Goal: Task Accomplishment & Management: Use online tool/utility

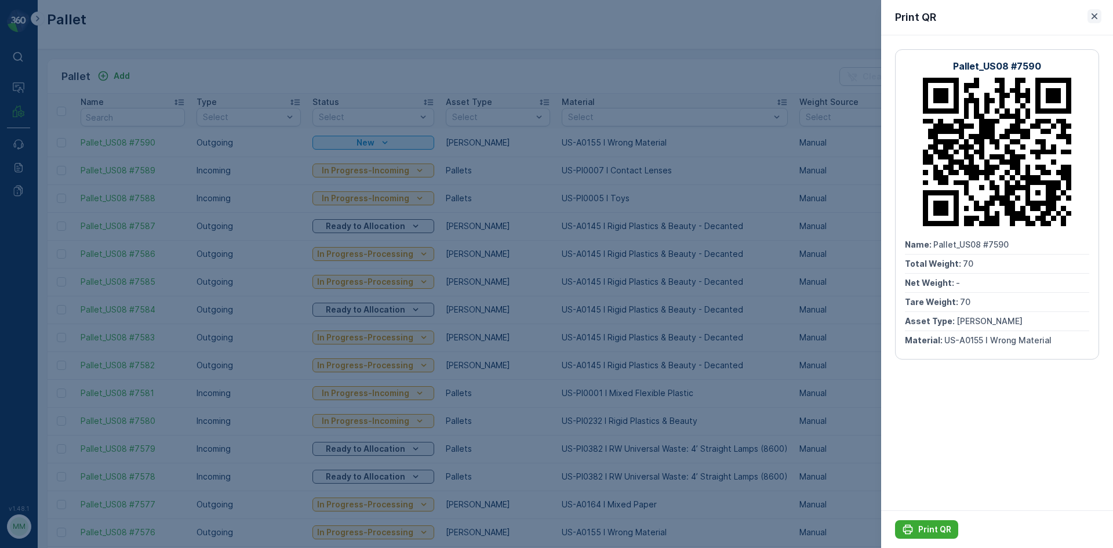
click at [1094, 19] on icon "button" at bounding box center [1095, 16] width 12 height 12
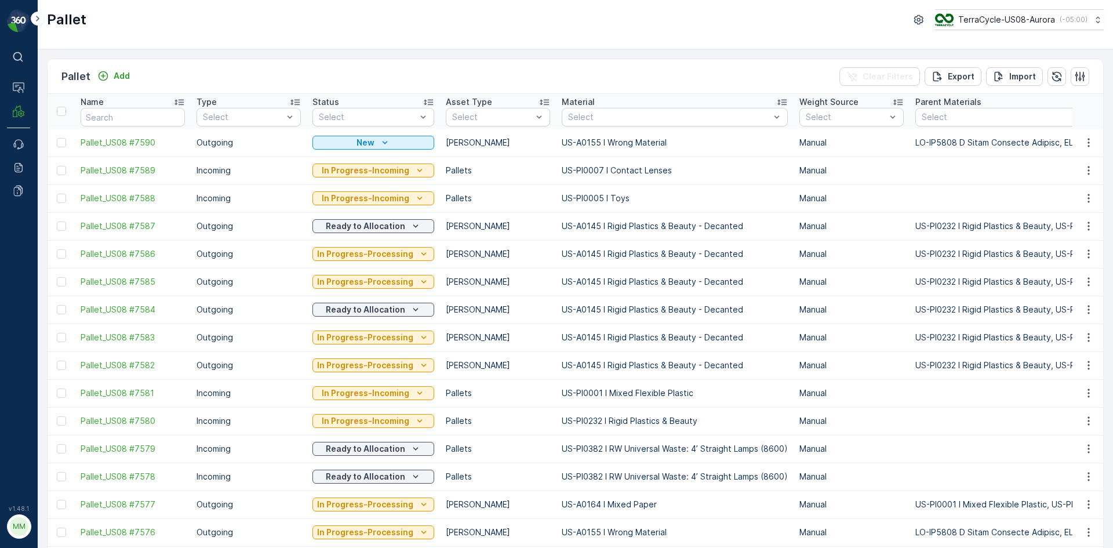
click at [117, 60] on div "Pallet Add Clear Filters Export Import" at bounding box center [576, 76] width 1056 height 35
click at [119, 73] on p "Add" at bounding box center [122, 76] width 16 height 12
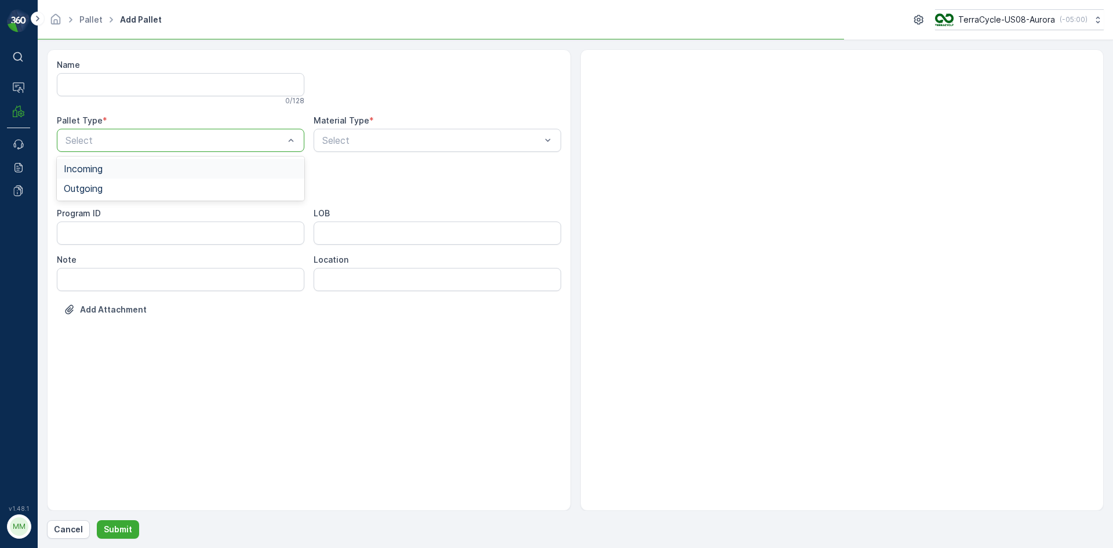
click at [188, 145] on div at bounding box center [174, 140] width 221 height 10
click at [168, 187] on div "Outgoing" at bounding box center [181, 188] width 234 height 10
click at [168, 187] on div at bounding box center [174, 187] width 221 height 10
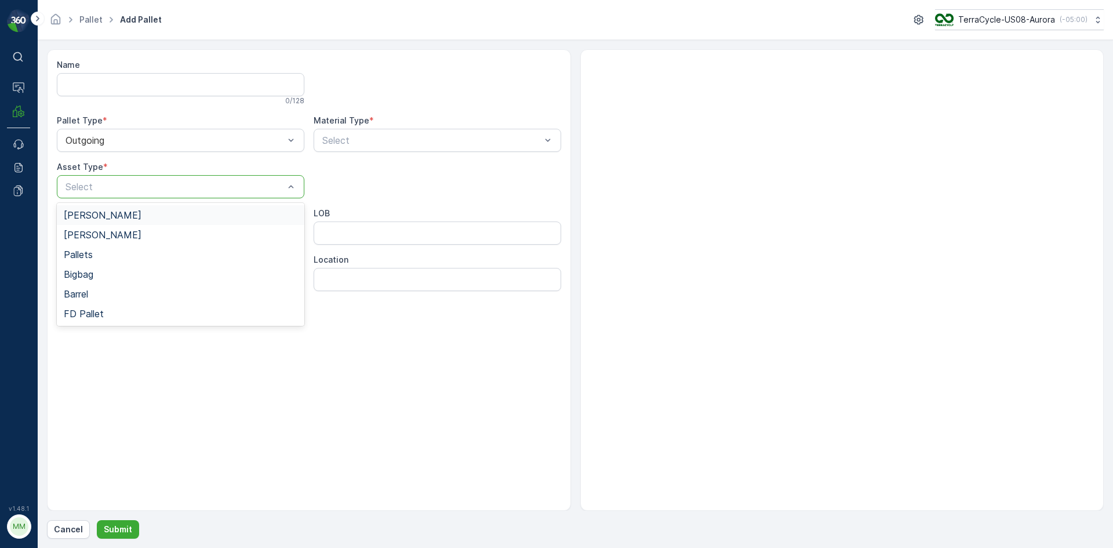
click at [162, 211] on div "[PERSON_NAME]" at bounding box center [181, 215] width 234 height 10
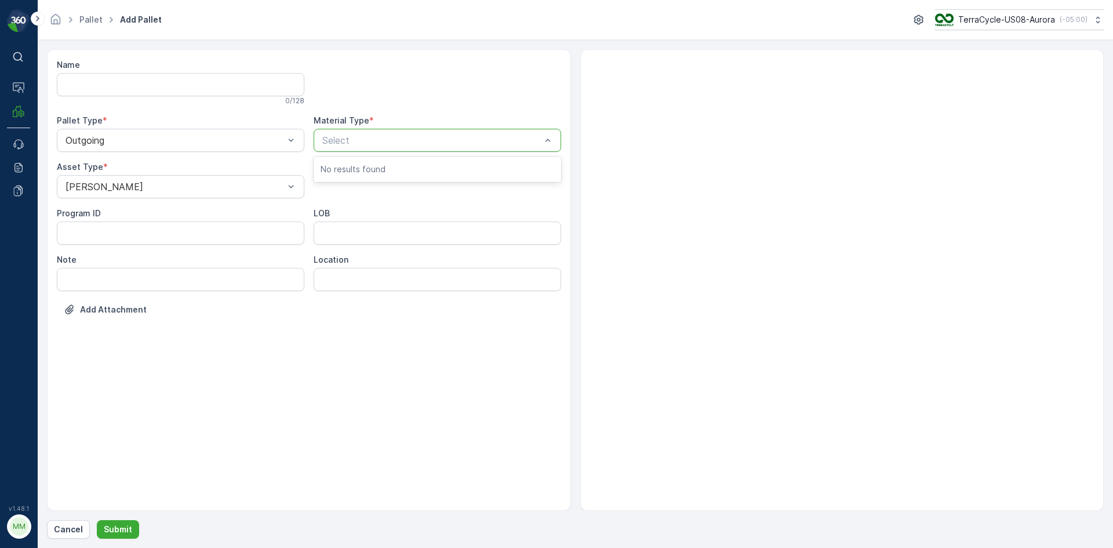
click at [358, 137] on div at bounding box center [431, 140] width 221 height 10
type input "0145"
click at [516, 171] on span "US-A0145 I Rigid Plastics & Beauty - Decanted" at bounding box center [424, 169] width 206 height 10
click at [114, 527] on p "Submit" at bounding box center [118, 530] width 28 height 12
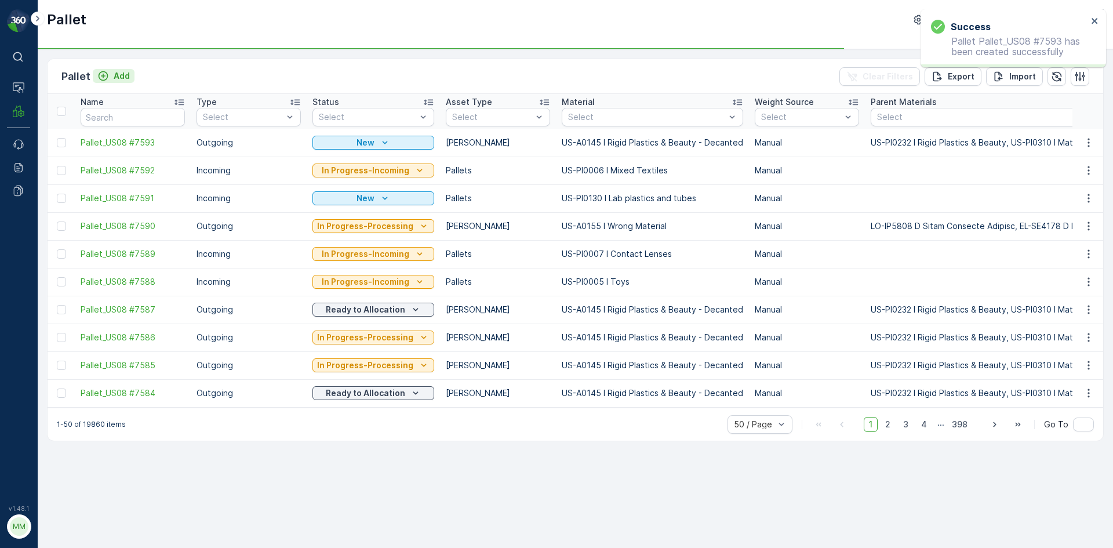
click at [125, 74] on p "Add" at bounding box center [122, 76] width 16 height 12
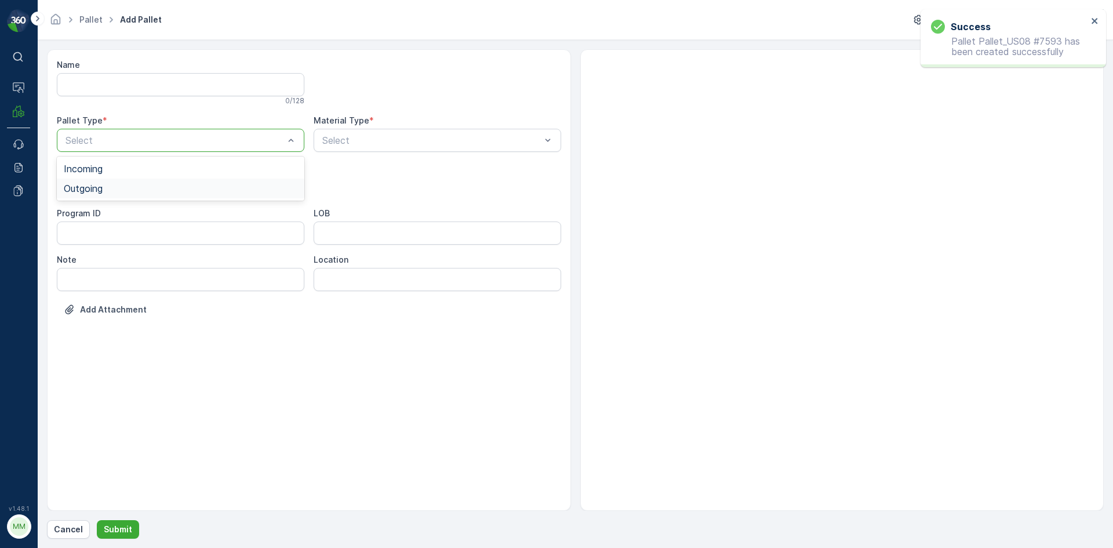
click at [196, 187] on div "Outgoing" at bounding box center [181, 188] width 234 height 10
click at [196, 187] on div at bounding box center [174, 187] width 221 height 10
click at [170, 217] on div "[PERSON_NAME]" at bounding box center [181, 215] width 234 height 10
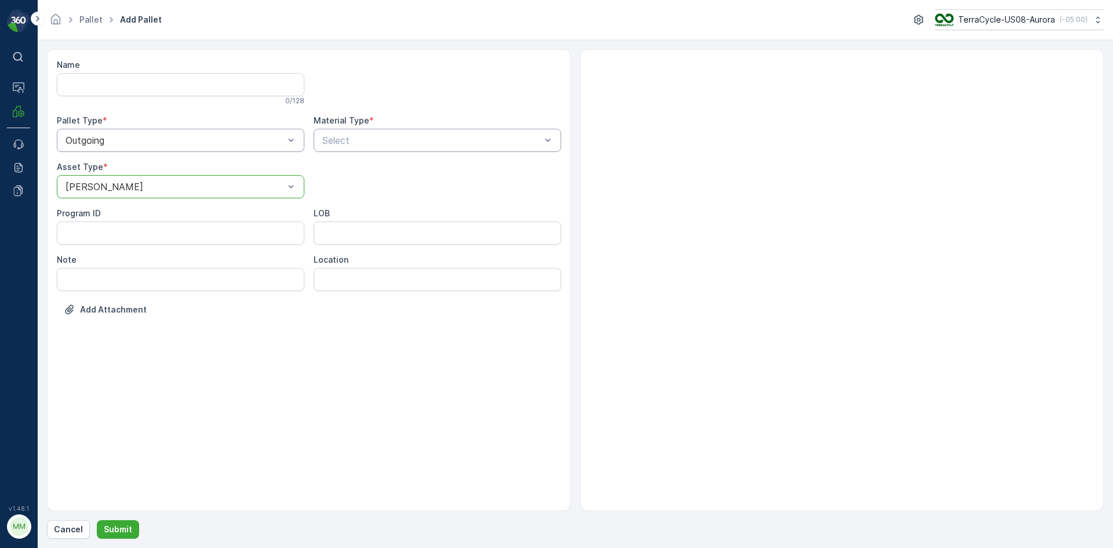
click at [339, 139] on div at bounding box center [431, 140] width 221 height 10
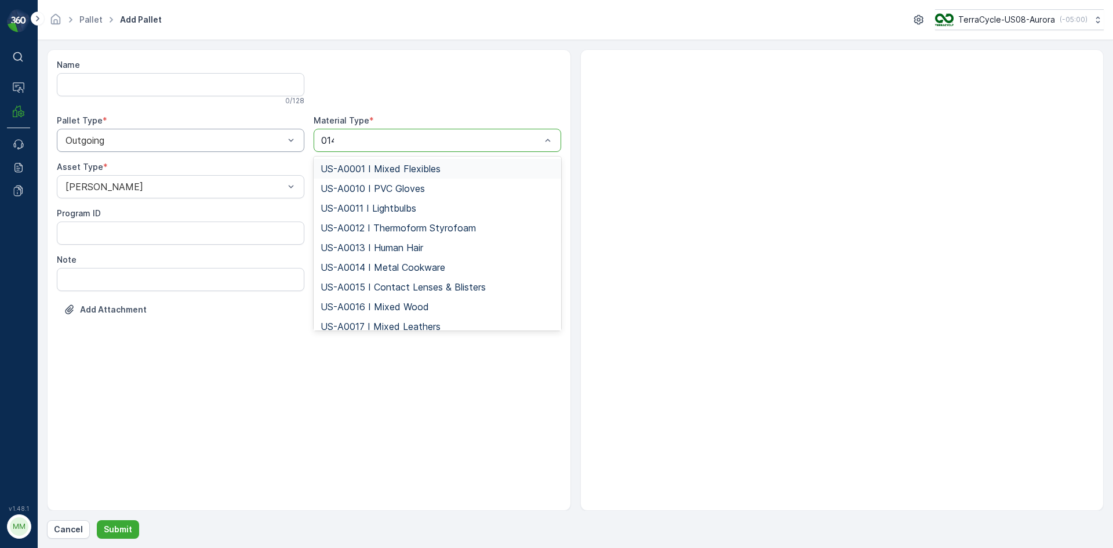
type input "0145"
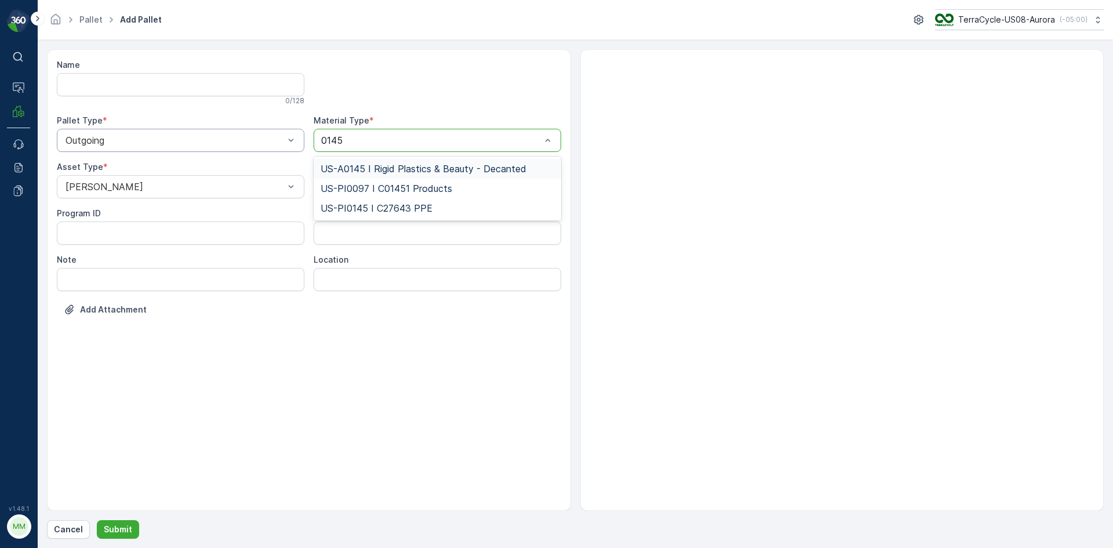
click at [353, 159] on div "US-A0145 I Rigid Plastics & Beauty - Decanted" at bounding box center [438, 169] width 248 height 20
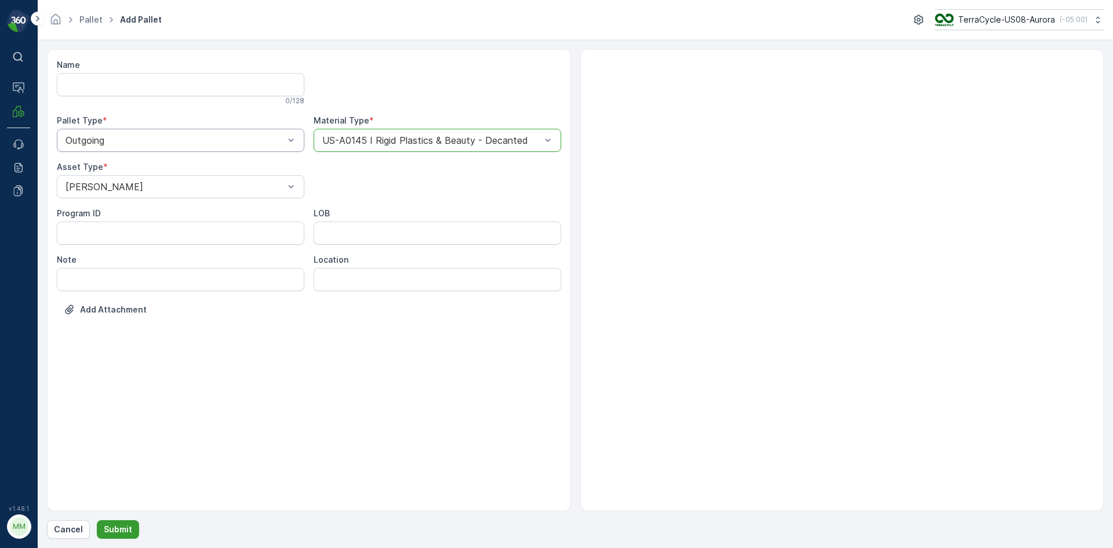
click at [108, 524] on p "Submit" at bounding box center [118, 530] width 28 height 12
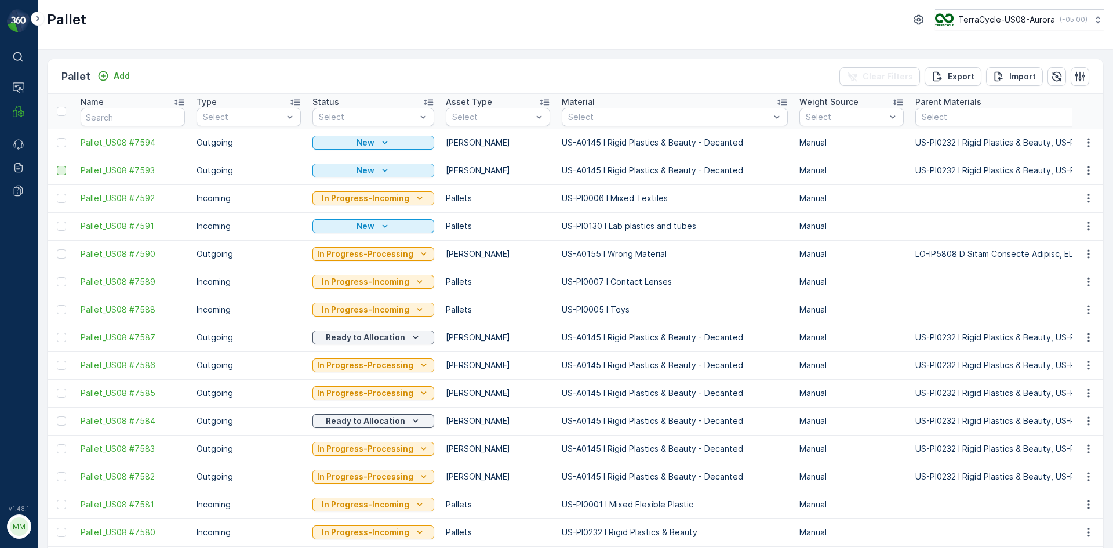
drag, startPoint x: 62, startPoint y: 144, endPoint x: 57, endPoint y: 172, distance: 28.9
click at [62, 144] on div at bounding box center [61, 142] width 9 height 9
click at [57, 138] on input "checkbox" at bounding box center [57, 138] width 0 height 0
click at [63, 175] on div at bounding box center [61, 170] width 9 height 9
click at [57, 166] on input "checkbox" at bounding box center [57, 166] width 0 height 0
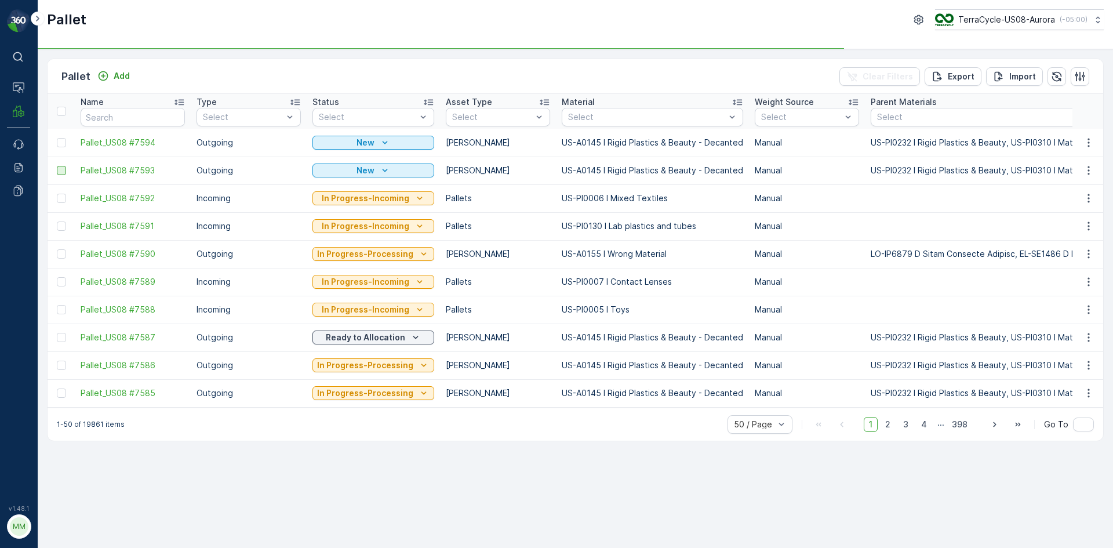
click at [57, 172] on div at bounding box center [61, 170] width 9 height 9
click at [57, 166] on input "checkbox" at bounding box center [57, 166] width 0 height 0
click at [56, 144] on td at bounding box center [61, 143] width 27 height 28
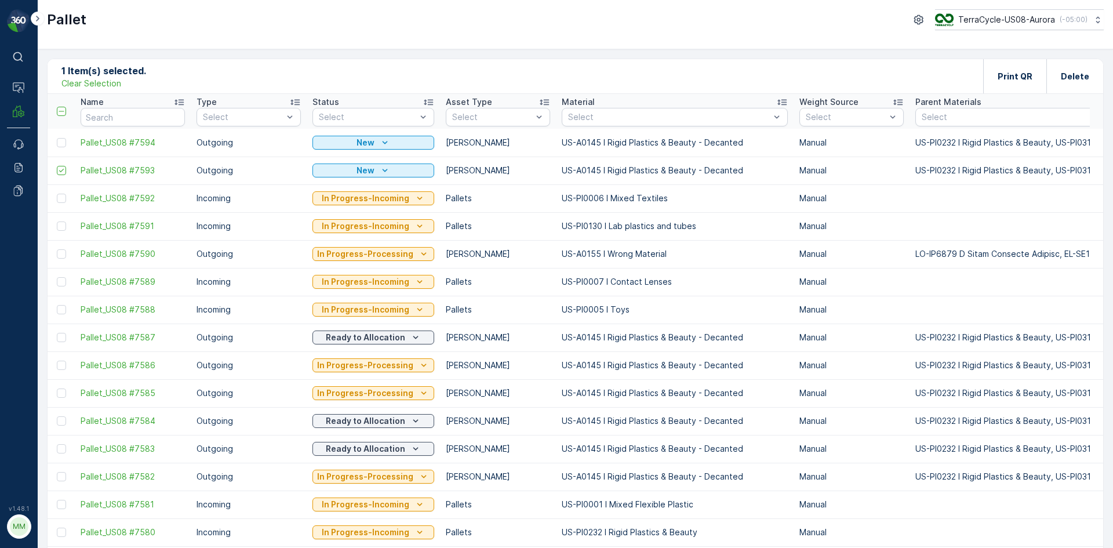
click at [62, 145] on div at bounding box center [61, 142] width 9 height 9
click at [57, 138] on input "checkbox" at bounding box center [57, 138] width 0 height 0
click at [1009, 79] on p "Print QR" at bounding box center [1015, 77] width 35 height 12
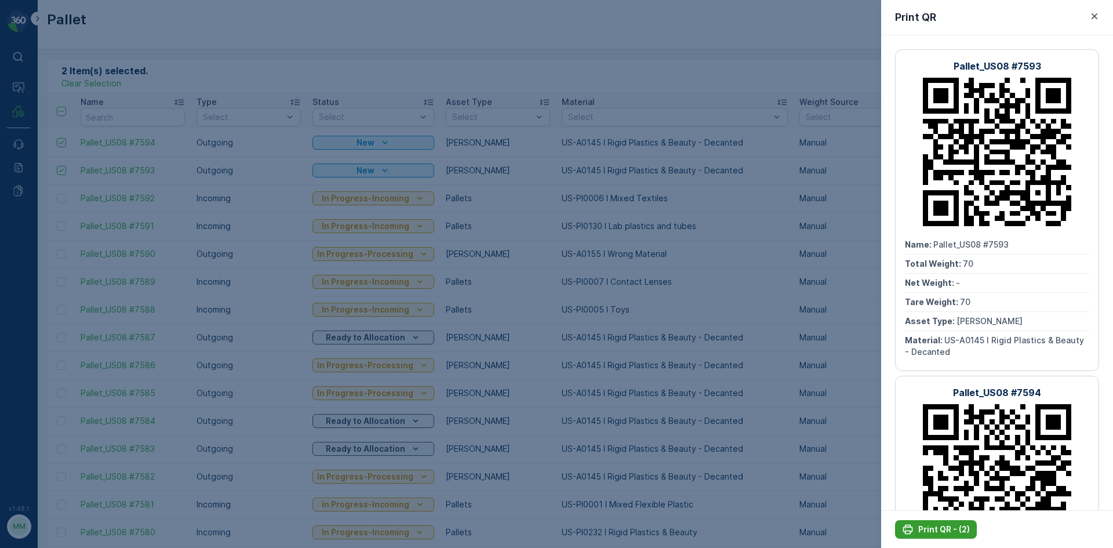
click at [938, 531] on p "Print QR - (2)" at bounding box center [945, 530] width 52 height 12
click at [1099, 13] on icon "button" at bounding box center [1095, 16] width 12 height 12
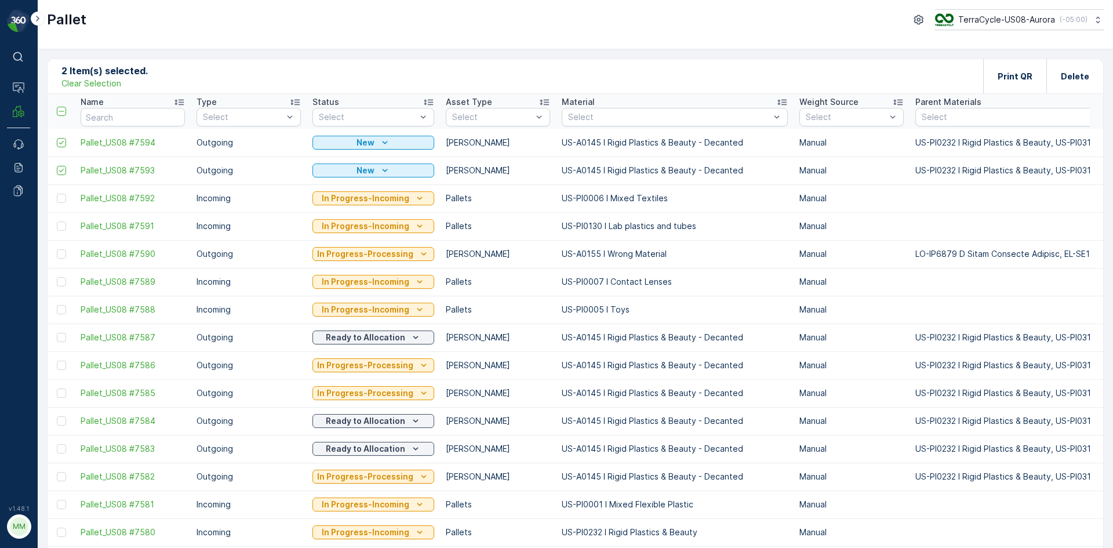
click at [118, 80] on p "Clear Selection" at bounding box center [91, 84] width 60 height 12
click at [111, 78] on div "Add" at bounding box center [113, 76] width 32 height 12
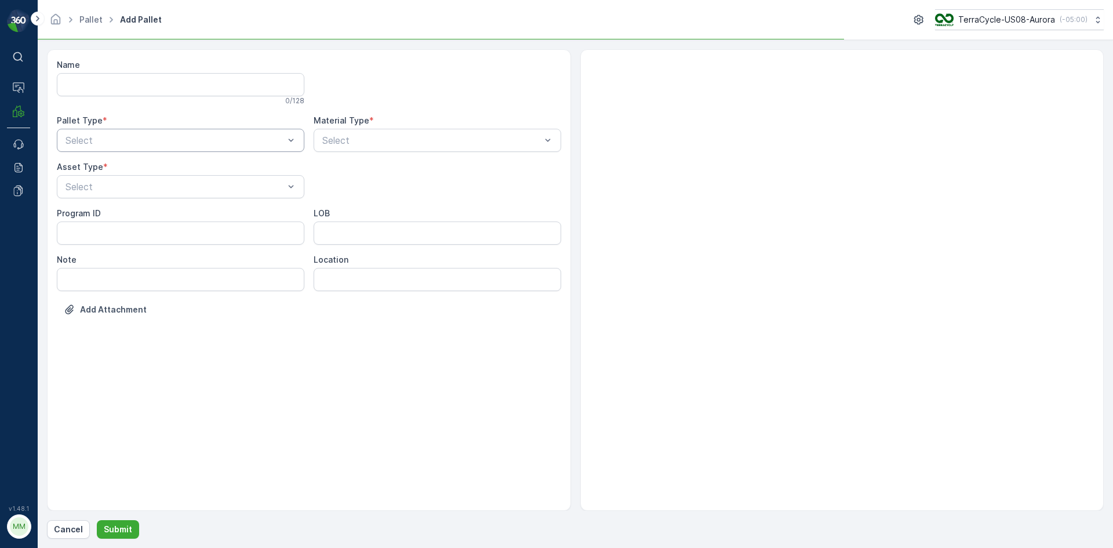
click at [150, 132] on div "Select" at bounding box center [181, 140] width 248 height 23
drag, startPoint x: 147, startPoint y: 175, endPoint x: 145, endPoint y: 188, distance: 13.5
click at [145, 188] on div "Outgoing" at bounding box center [181, 188] width 234 height 10
click at [147, 177] on div "Select" at bounding box center [181, 186] width 248 height 23
click at [146, 211] on div "[PERSON_NAME]" at bounding box center [181, 215] width 234 height 10
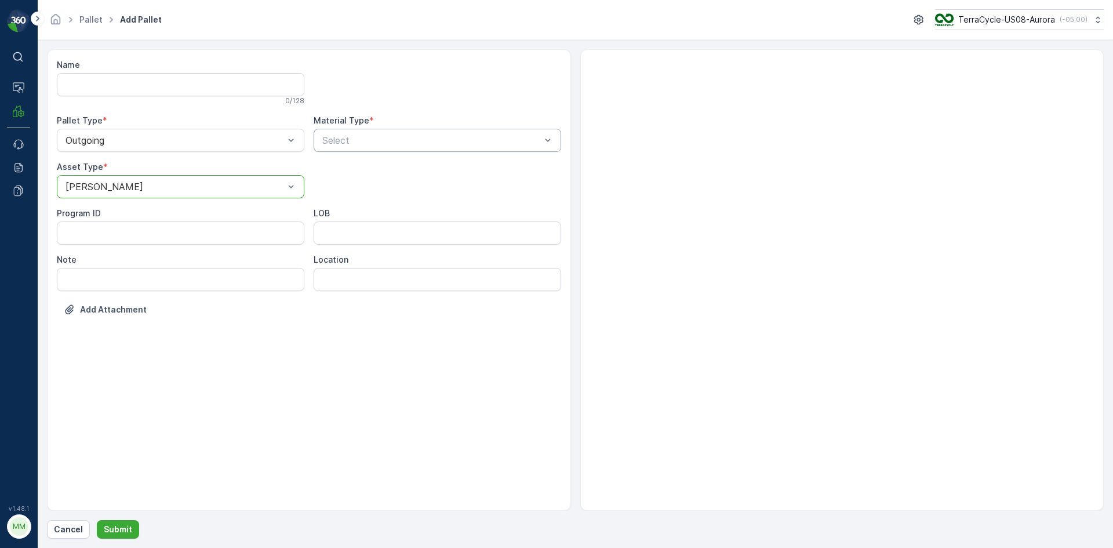
click at [381, 138] on div at bounding box center [431, 140] width 221 height 10
type input "0145"
click at [97, 520] on button "Submit" at bounding box center [118, 529] width 42 height 19
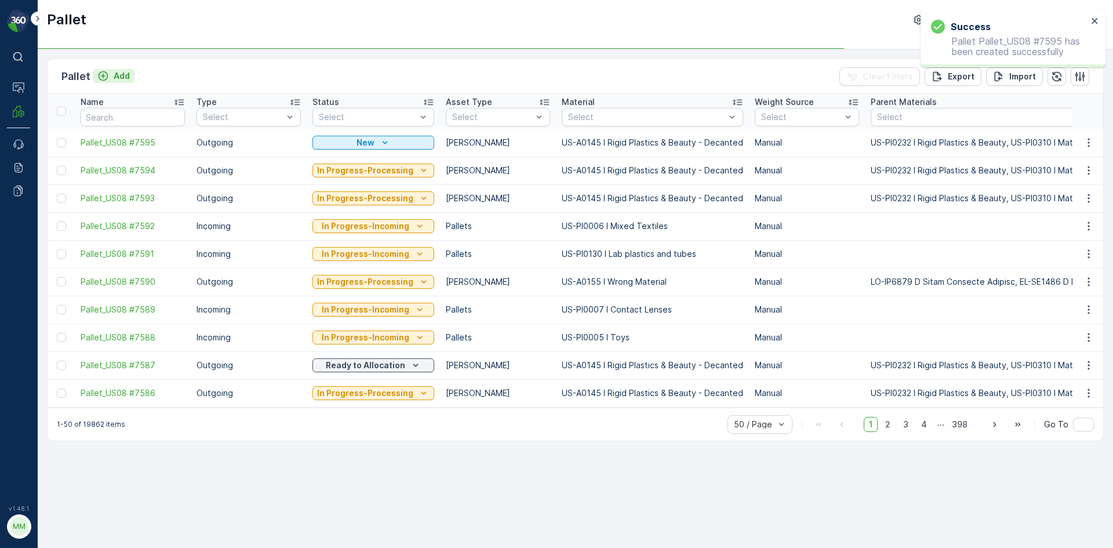
click at [126, 80] on p "Add" at bounding box center [122, 76] width 16 height 12
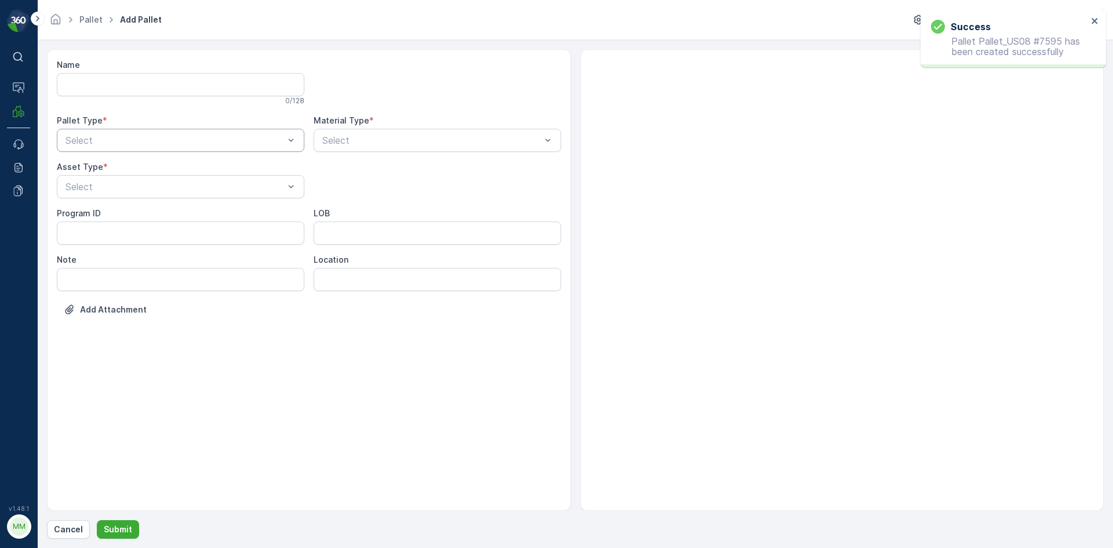
click at [173, 137] on div at bounding box center [174, 140] width 221 height 10
click at [166, 186] on div "Outgoing" at bounding box center [181, 188] width 234 height 10
click at [166, 186] on div at bounding box center [174, 187] width 221 height 10
click at [157, 216] on div "[PERSON_NAME]" at bounding box center [181, 215] width 234 height 10
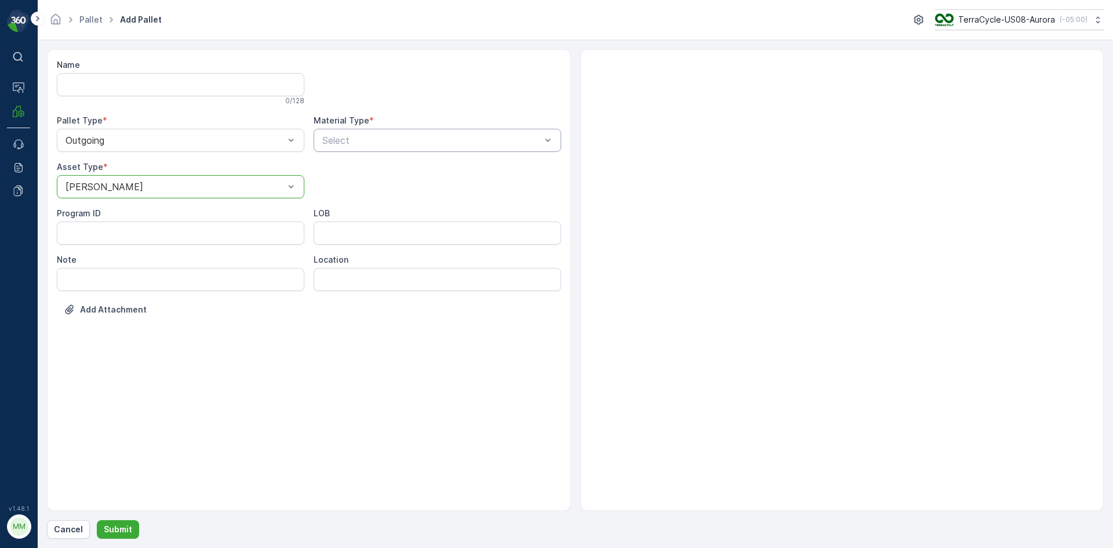
click at [348, 139] on div at bounding box center [431, 140] width 221 height 10
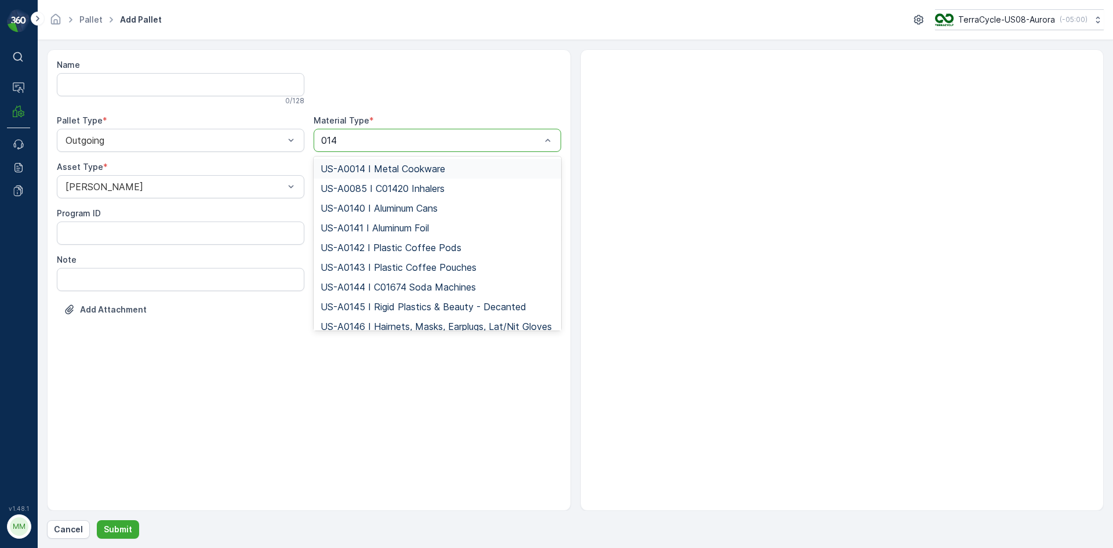
type input "0145"
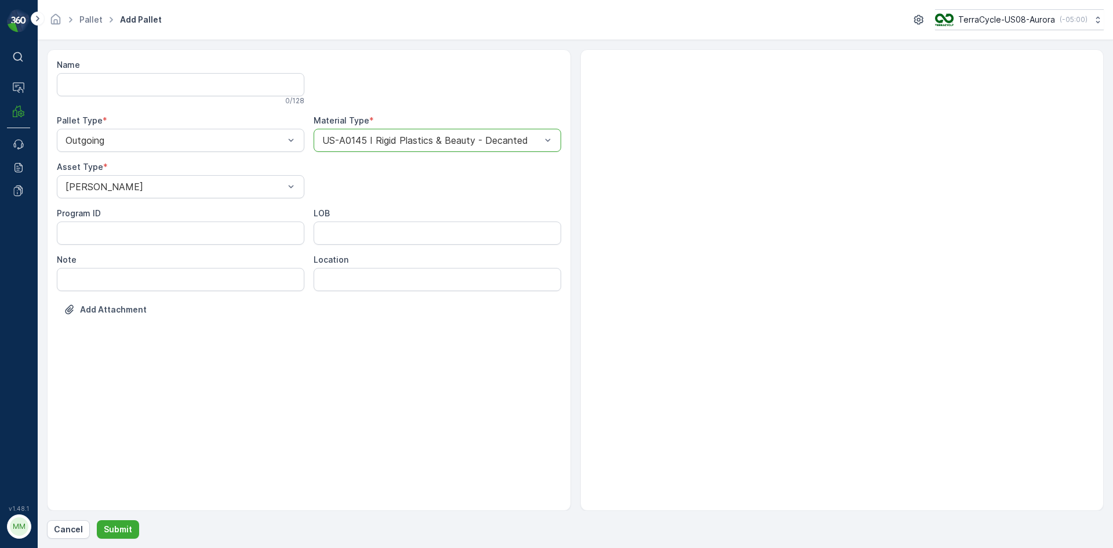
click at [97, 520] on button "Submit" at bounding box center [118, 529] width 42 height 19
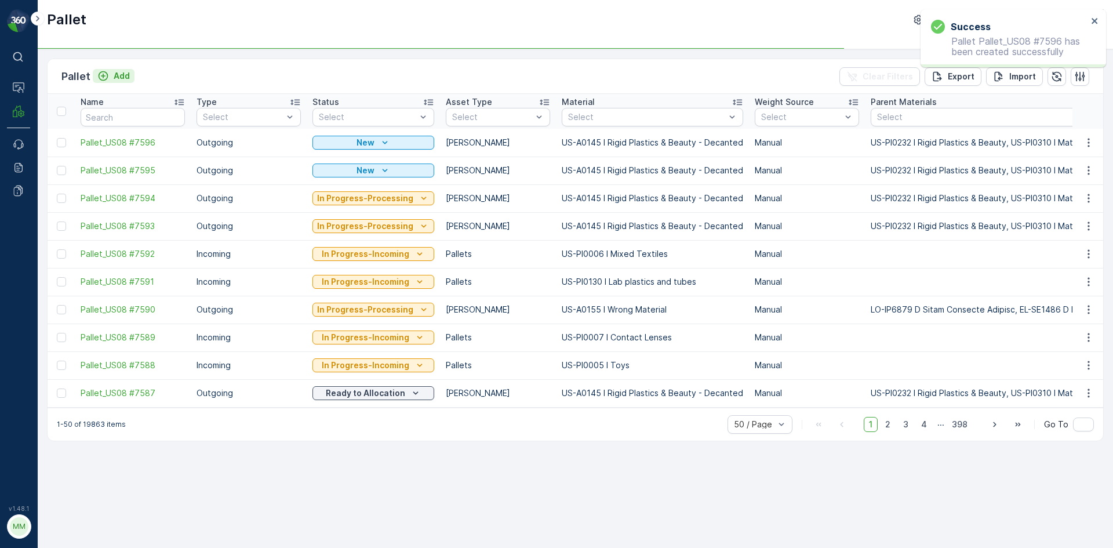
click at [128, 75] on p "Add" at bounding box center [122, 76] width 16 height 12
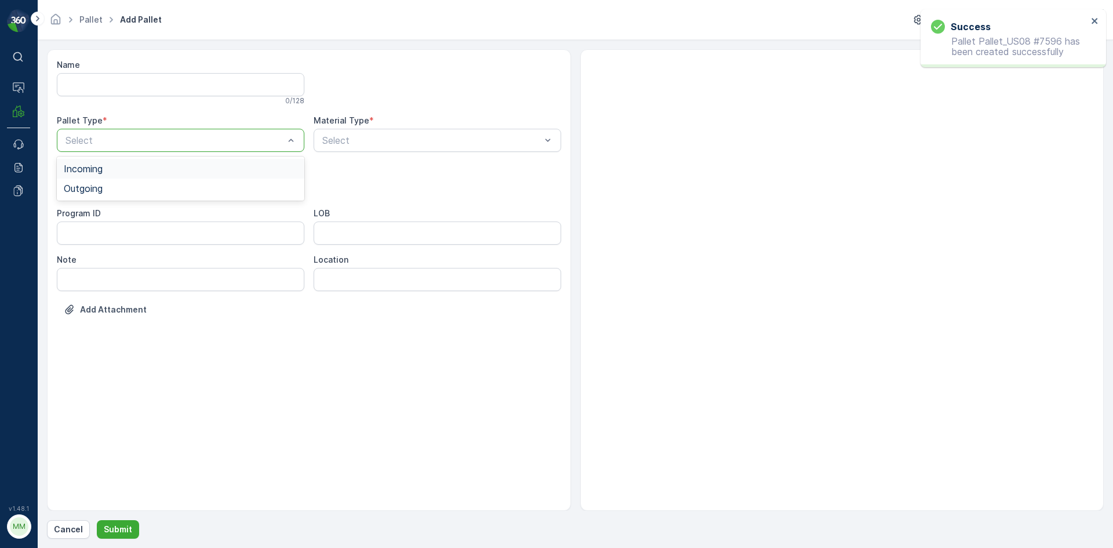
drag, startPoint x: 150, startPoint y: 137, endPoint x: 144, endPoint y: 151, distance: 15.1
click at [149, 138] on div at bounding box center [174, 140] width 221 height 10
click at [140, 185] on div "Outgoing" at bounding box center [181, 188] width 234 height 10
click at [139, 186] on div at bounding box center [174, 187] width 221 height 10
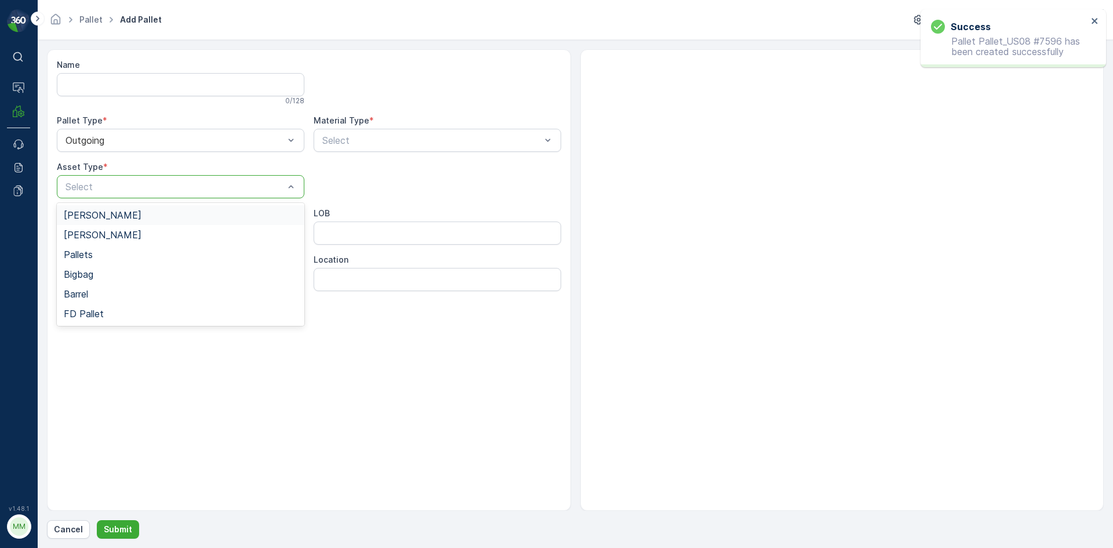
click at [130, 213] on div "[PERSON_NAME]" at bounding box center [181, 215] width 234 height 10
click at [349, 136] on div at bounding box center [431, 140] width 221 height 10
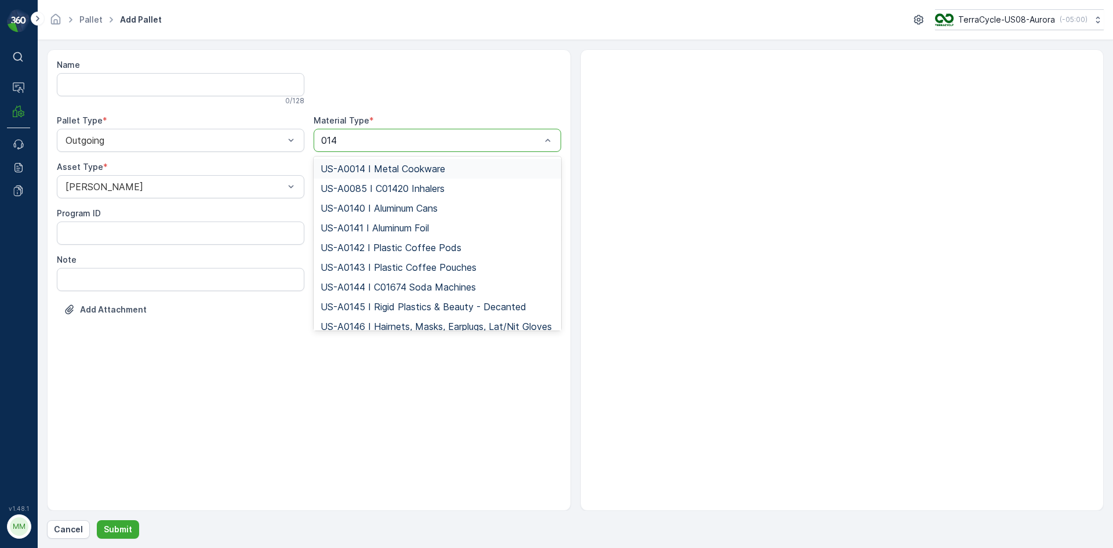
type input "0145"
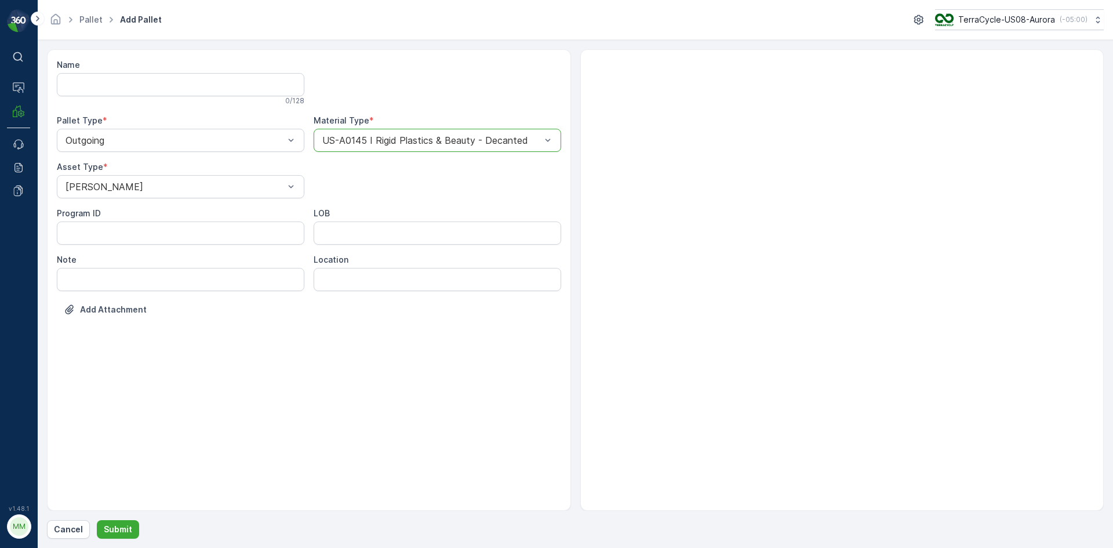
click at [97, 520] on button "Submit" at bounding box center [118, 529] width 42 height 19
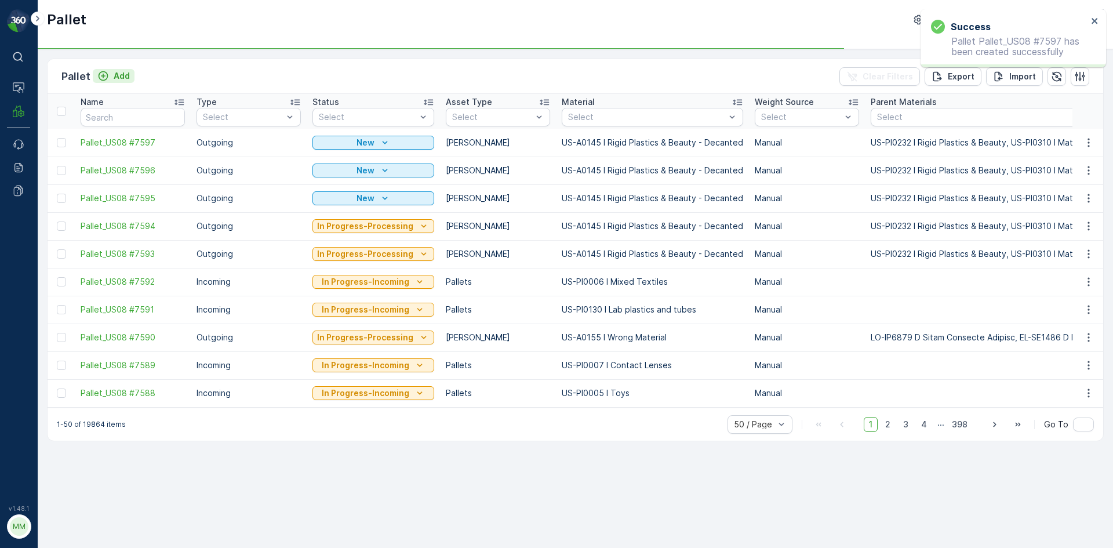
click at [122, 74] on p "Add" at bounding box center [122, 76] width 16 height 12
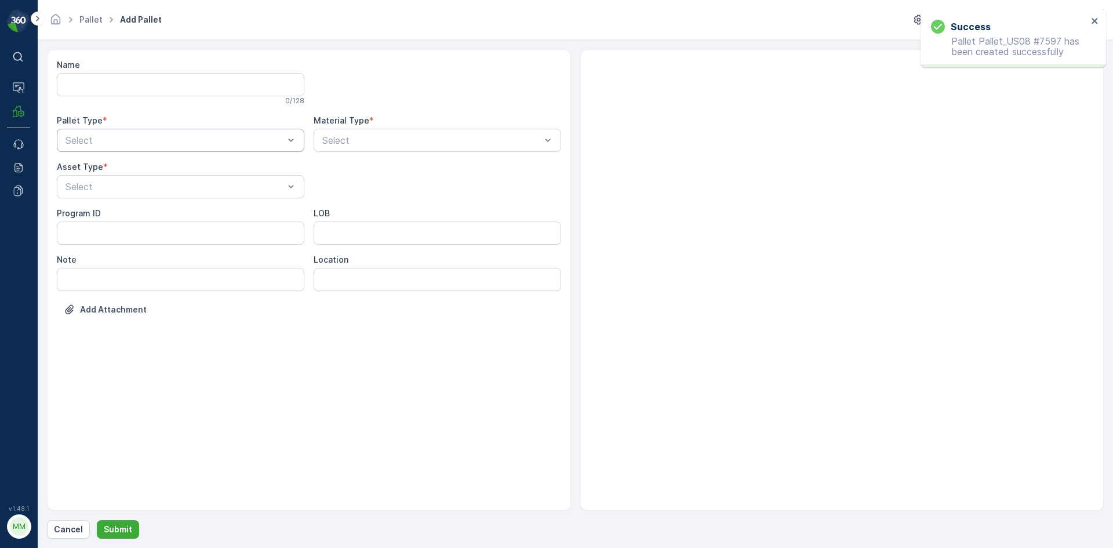
click at [143, 136] on div at bounding box center [174, 140] width 221 height 10
click at [129, 183] on div "Outgoing" at bounding box center [181, 188] width 234 height 10
click at [129, 183] on div at bounding box center [174, 187] width 221 height 10
click at [122, 216] on div "[PERSON_NAME]" at bounding box center [181, 215] width 234 height 10
click at [347, 140] on div at bounding box center [431, 140] width 221 height 10
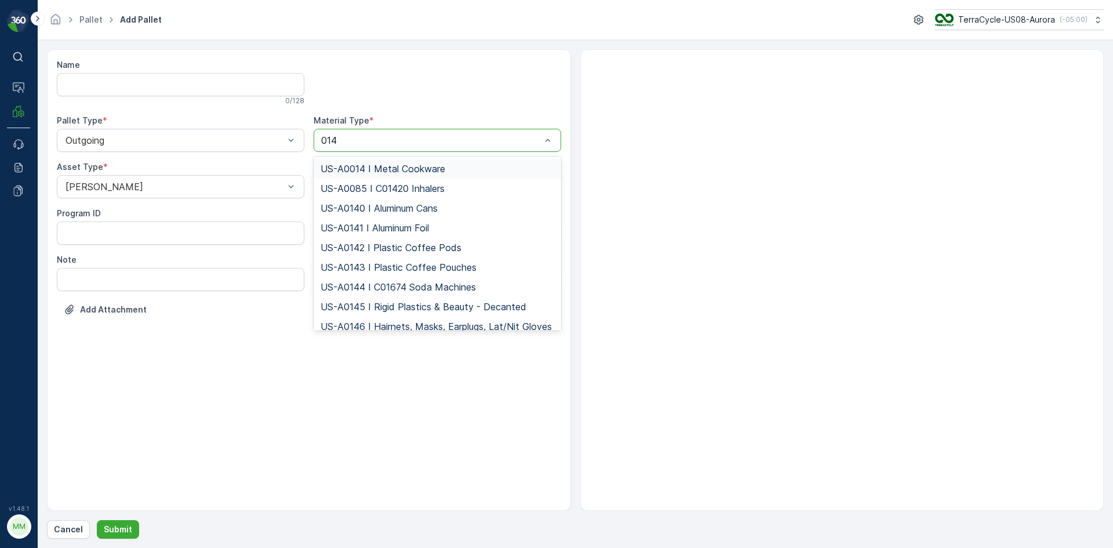
type input "0145"
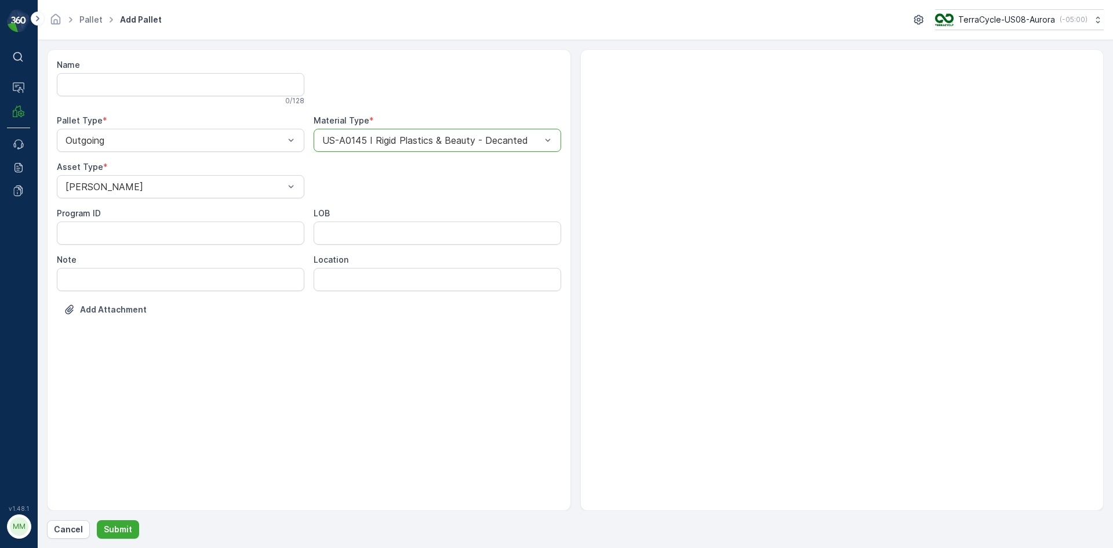
click at [97, 520] on button "Submit" at bounding box center [118, 529] width 42 height 19
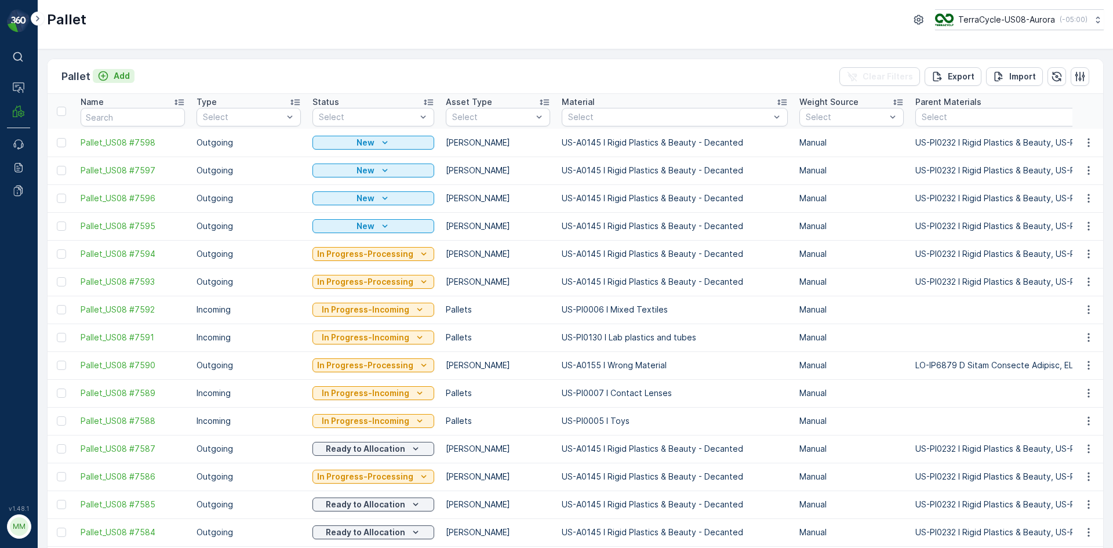
click at [126, 76] on p "Add" at bounding box center [122, 76] width 16 height 12
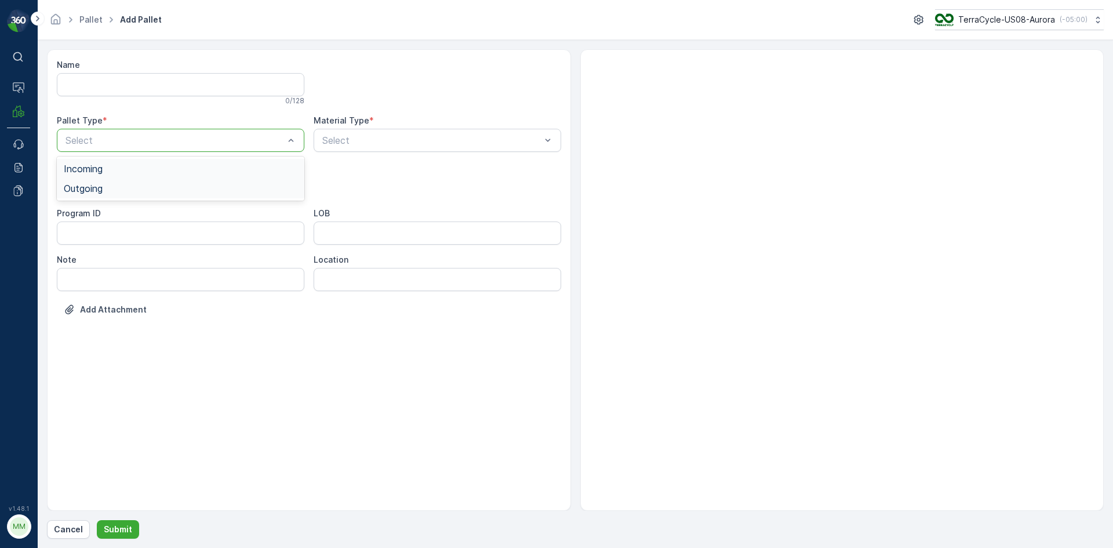
drag, startPoint x: 151, startPoint y: 141, endPoint x: 128, endPoint y: 194, distance: 57.9
click at [151, 141] on div at bounding box center [174, 140] width 221 height 10
drag, startPoint x: 128, startPoint y: 201, endPoint x: 129, endPoint y: 182, distance: 19.2
click at [129, 200] on div "Name 0 / 128 Pallet Type * Select Material Type * Select Asset Type * Select Pr…" at bounding box center [309, 196] width 505 height 274
click at [133, 142] on div at bounding box center [174, 140] width 221 height 10
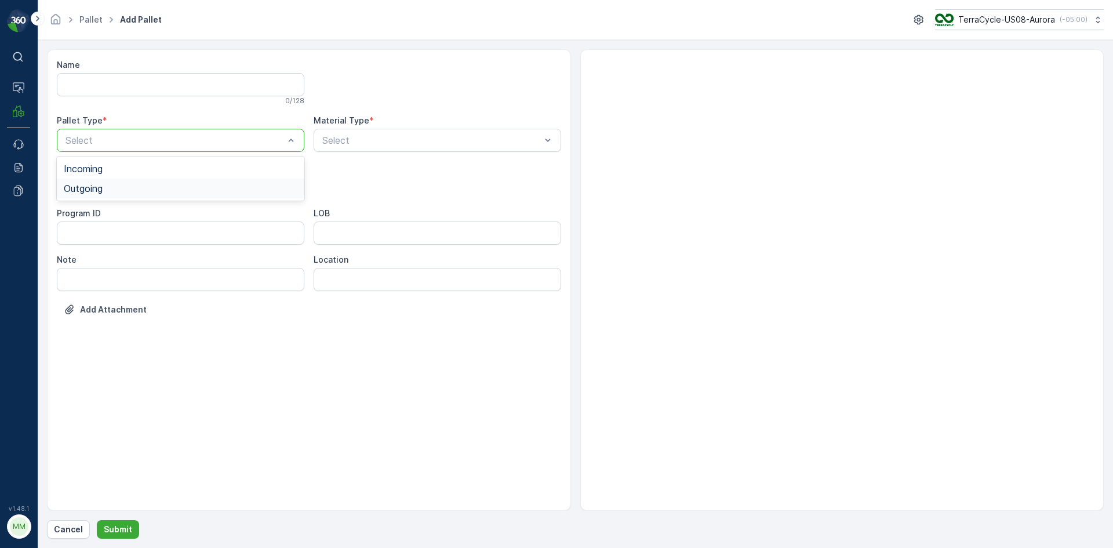
click at [133, 194] on div "Outgoing" at bounding box center [181, 189] width 248 height 20
click at [133, 194] on div "Select" at bounding box center [181, 186] width 248 height 23
click at [130, 211] on div "[PERSON_NAME]" at bounding box center [181, 215] width 234 height 10
click at [376, 143] on div at bounding box center [431, 140] width 221 height 10
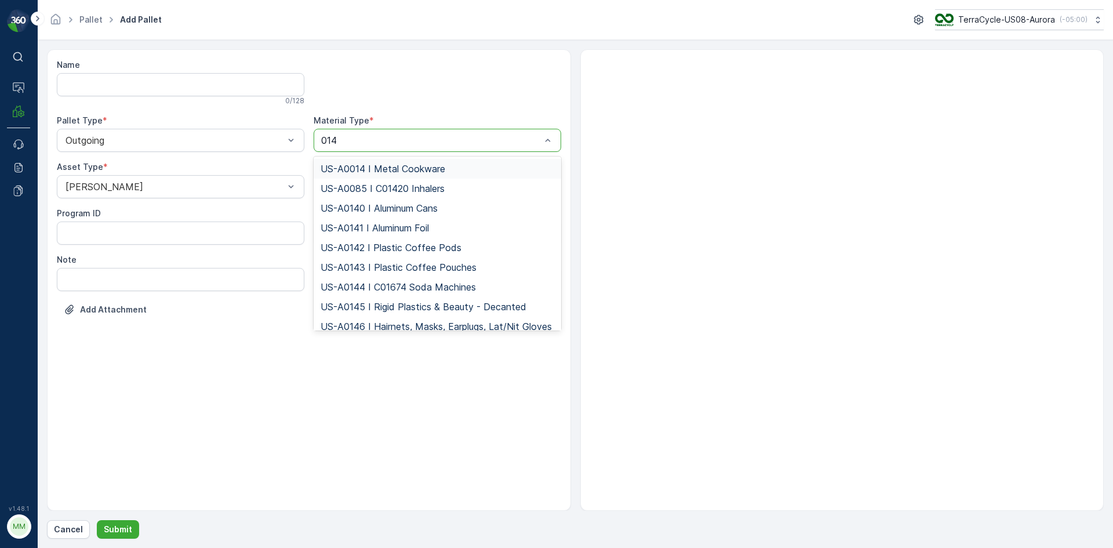
type input "0145"
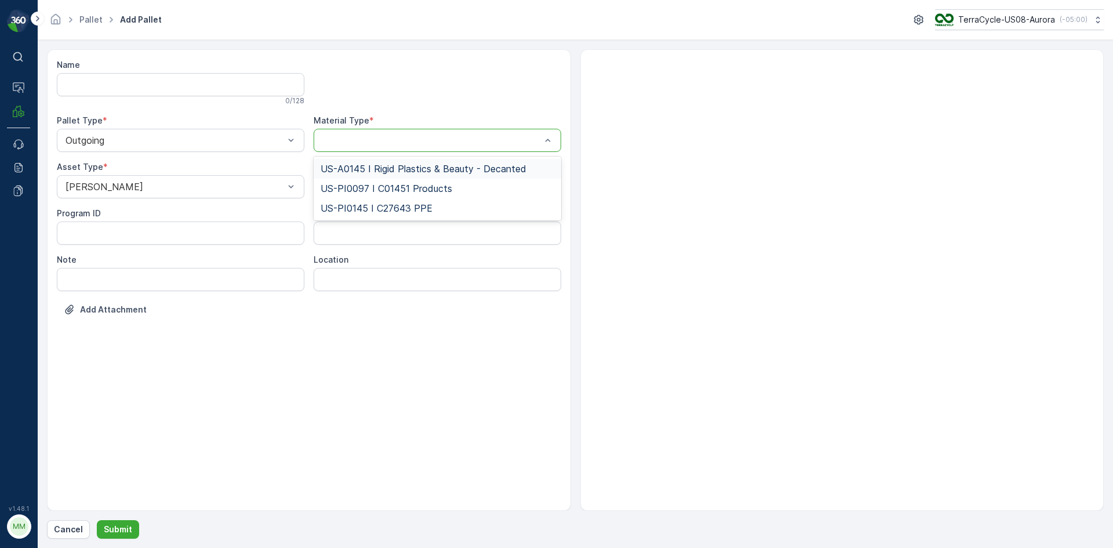
click at [97, 520] on button "Submit" at bounding box center [118, 529] width 42 height 19
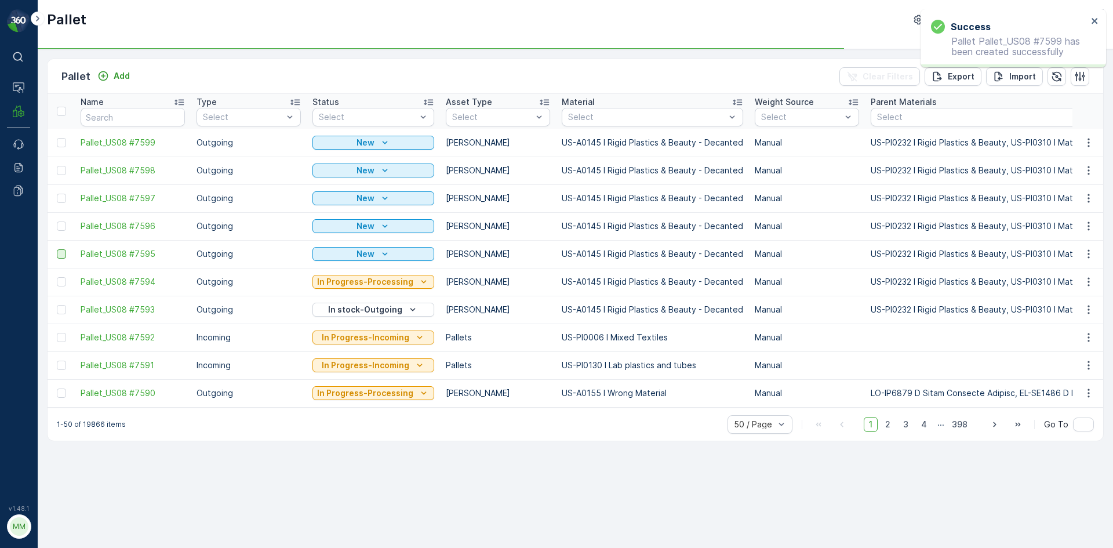
click at [60, 255] on div at bounding box center [61, 253] width 9 height 9
click at [57, 249] on input "checkbox" at bounding box center [57, 249] width 0 height 0
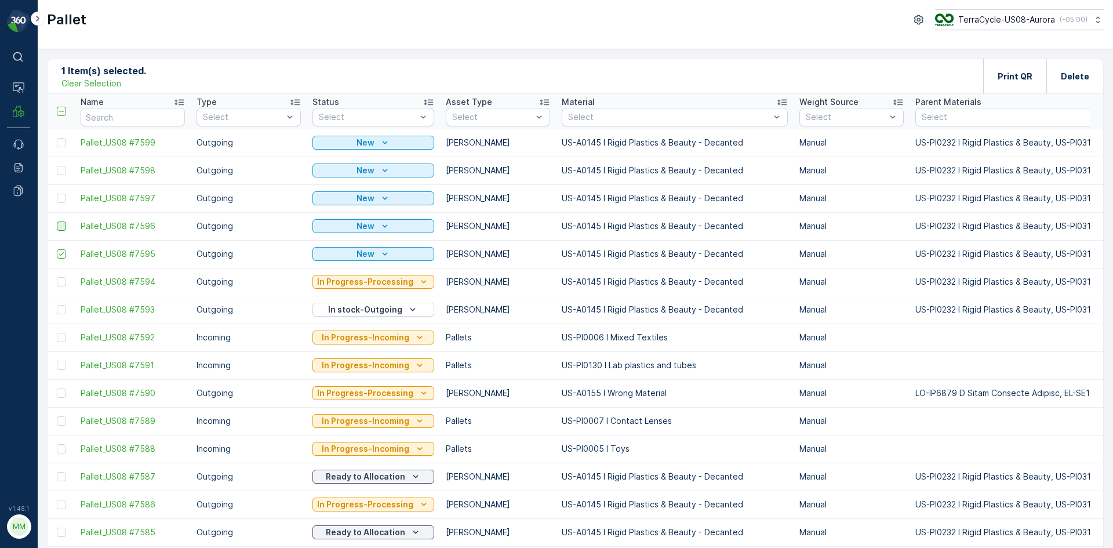
click at [62, 227] on div at bounding box center [61, 226] width 9 height 9
click at [57, 222] on input "checkbox" at bounding box center [57, 222] width 0 height 0
click at [62, 200] on div at bounding box center [61, 198] width 9 height 9
click at [57, 194] on input "checkbox" at bounding box center [57, 194] width 0 height 0
click at [61, 170] on div at bounding box center [61, 170] width 9 height 9
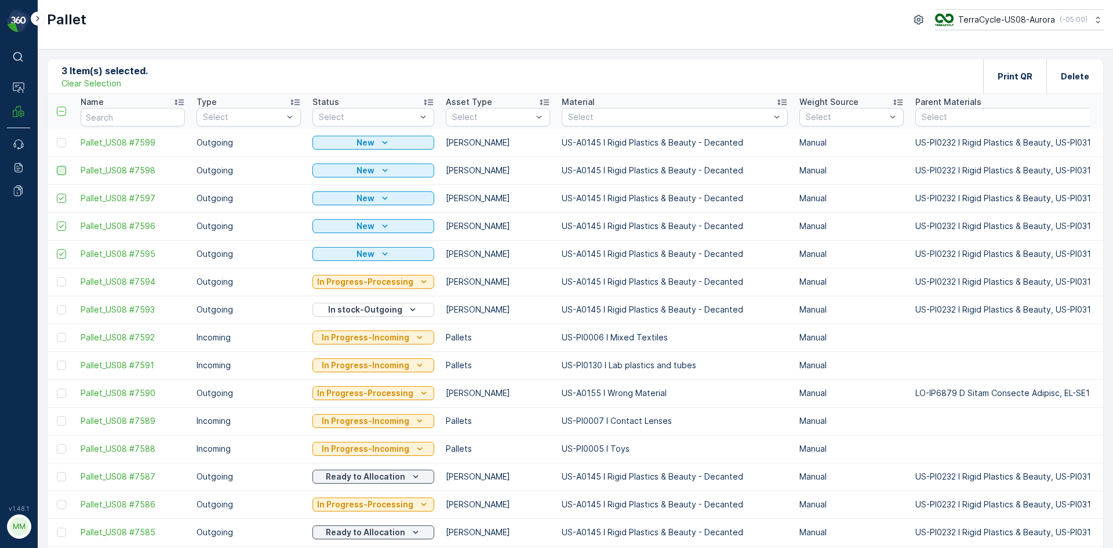
click at [57, 166] on input "checkbox" at bounding box center [57, 166] width 0 height 0
click at [62, 141] on div at bounding box center [61, 142] width 9 height 9
click at [57, 138] on input "checkbox" at bounding box center [57, 138] width 0 height 0
click at [1000, 68] on div "Print QR" at bounding box center [1015, 76] width 63 height 34
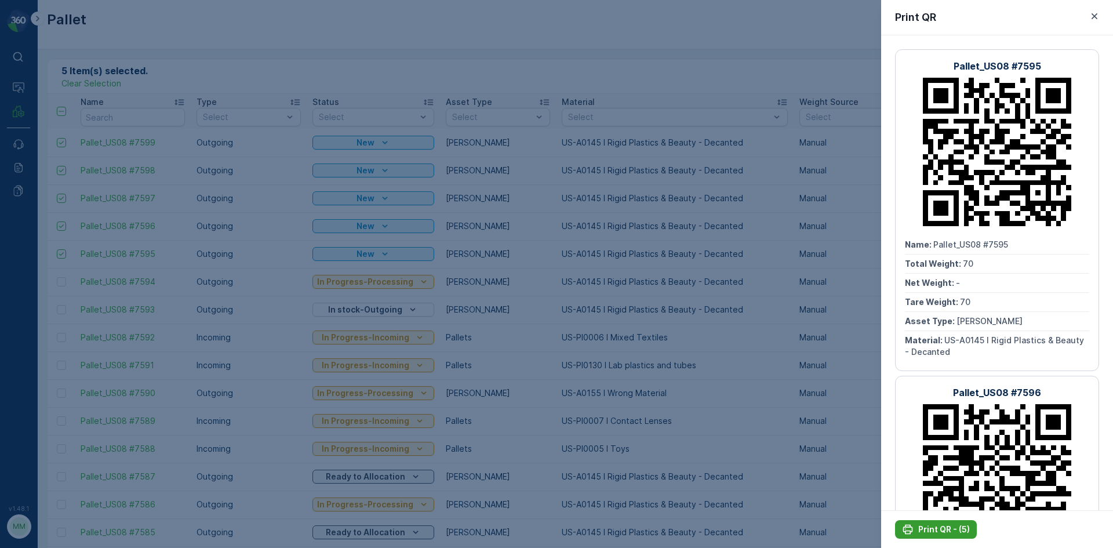
click at [940, 528] on p "Print QR - (5)" at bounding box center [945, 530] width 52 height 12
click at [608, 260] on div at bounding box center [556, 274] width 1113 height 548
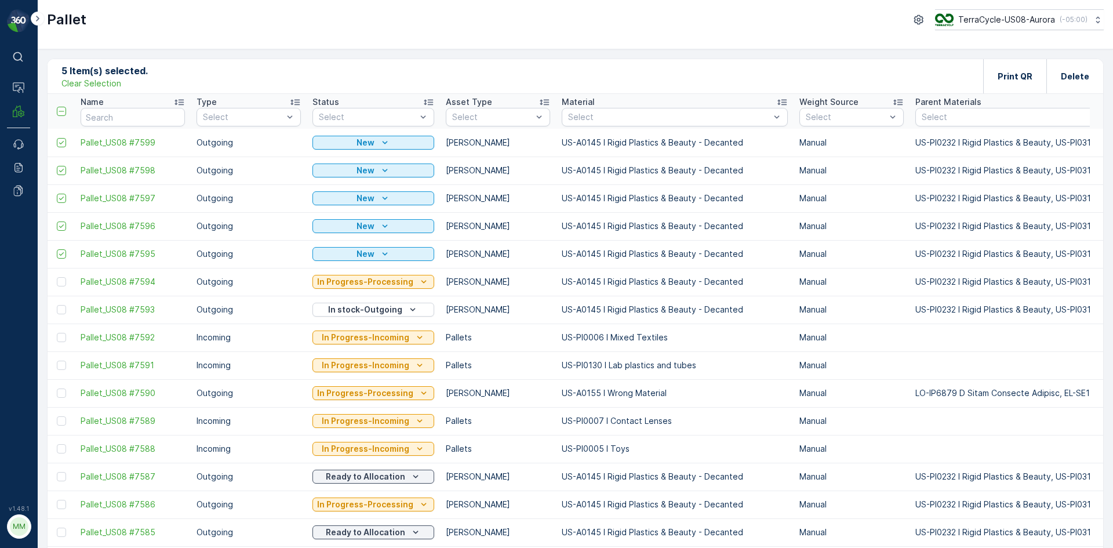
click at [108, 85] on p "Clear Selection" at bounding box center [91, 84] width 60 height 12
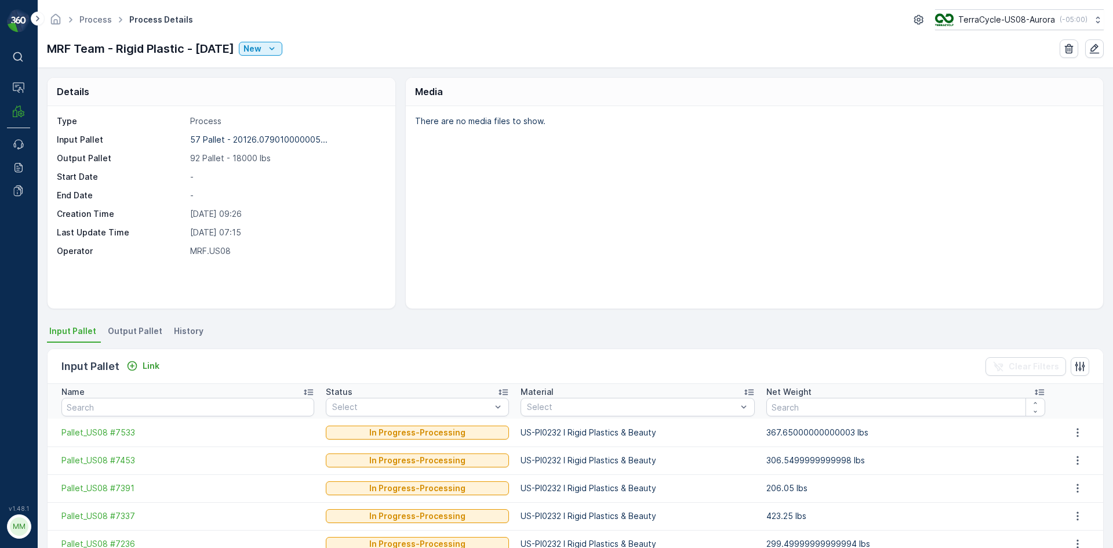
click at [133, 333] on span "Output Pallet" at bounding box center [135, 331] width 55 height 12
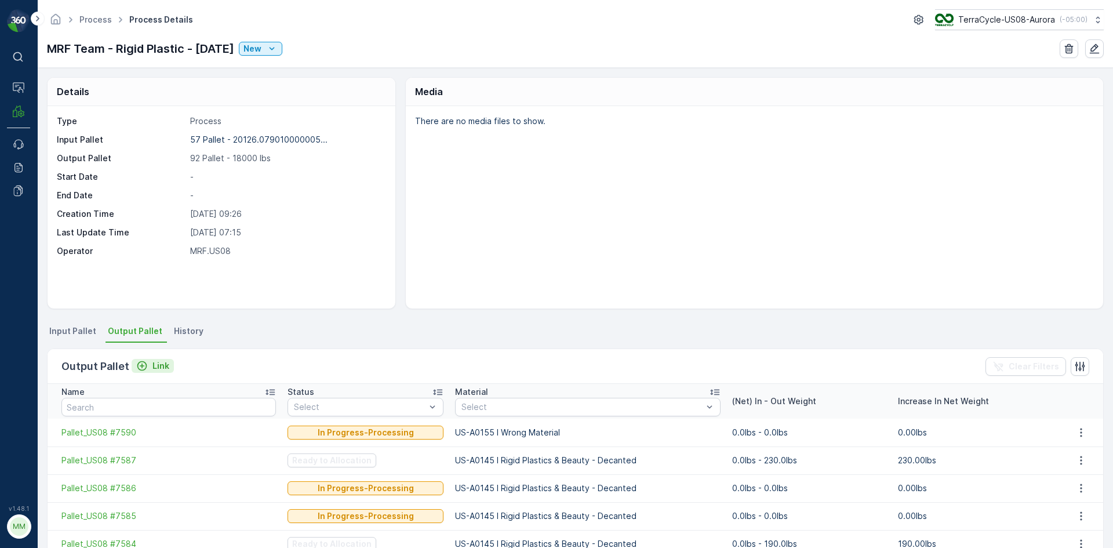
click at [140, 369] on icon "Link" at bounding box center [142, 366] width 12 height 12
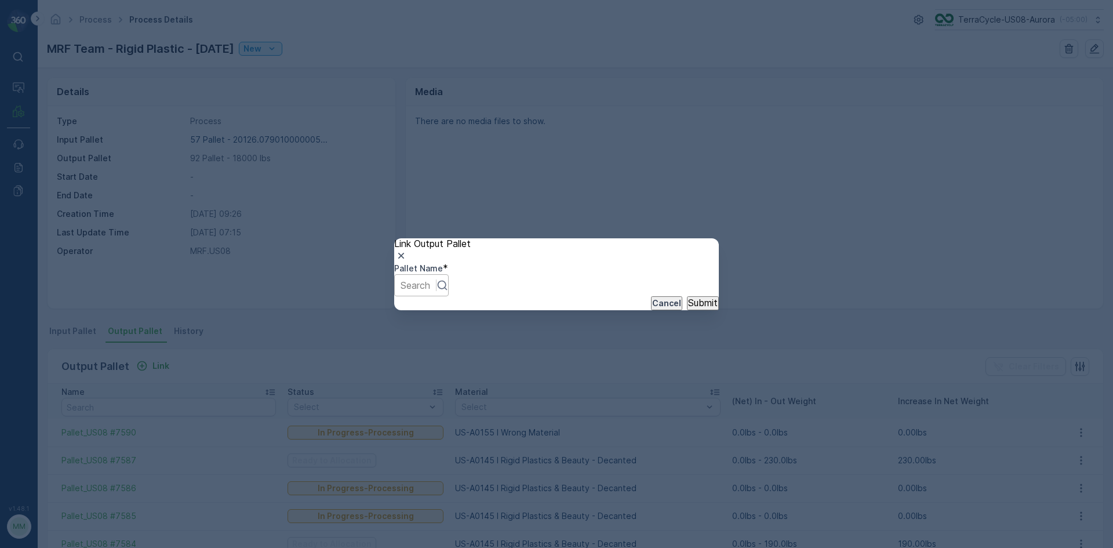
click at [430, 284] on div at bounding box center [416, 285] width 30 height 13
type input "7085"
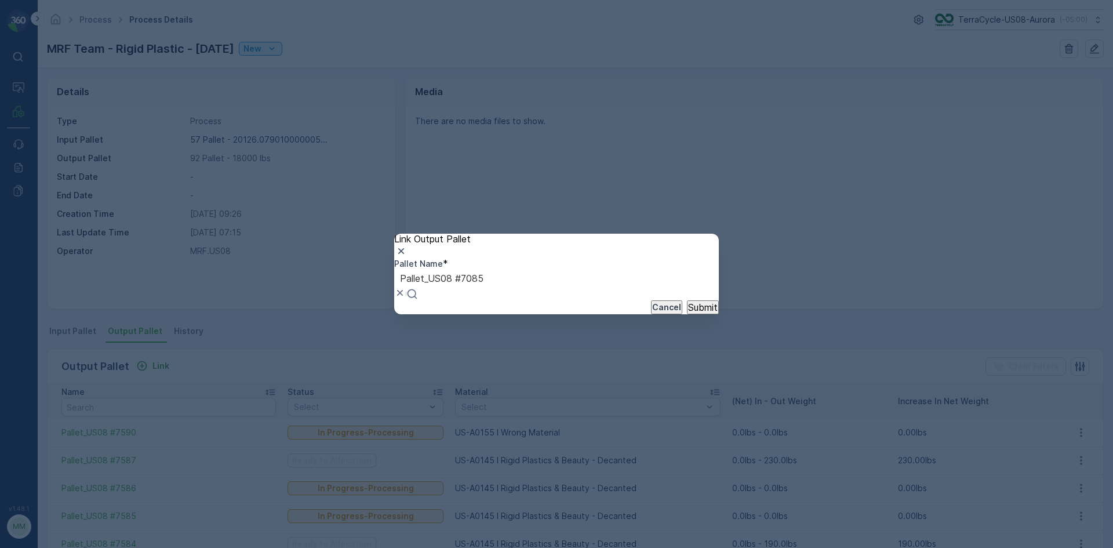
click at [690, 313] on p "Submit" at bounding box center [703, 307] width 30 height 10
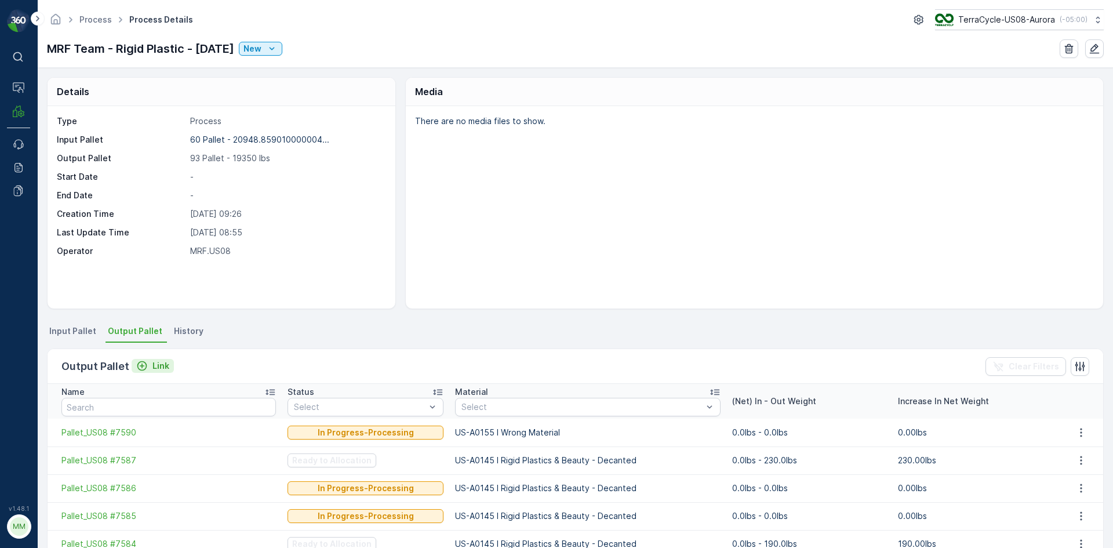
click at [154, 361] on p "Link" at bounding box center [161, 366] width 17 height 12
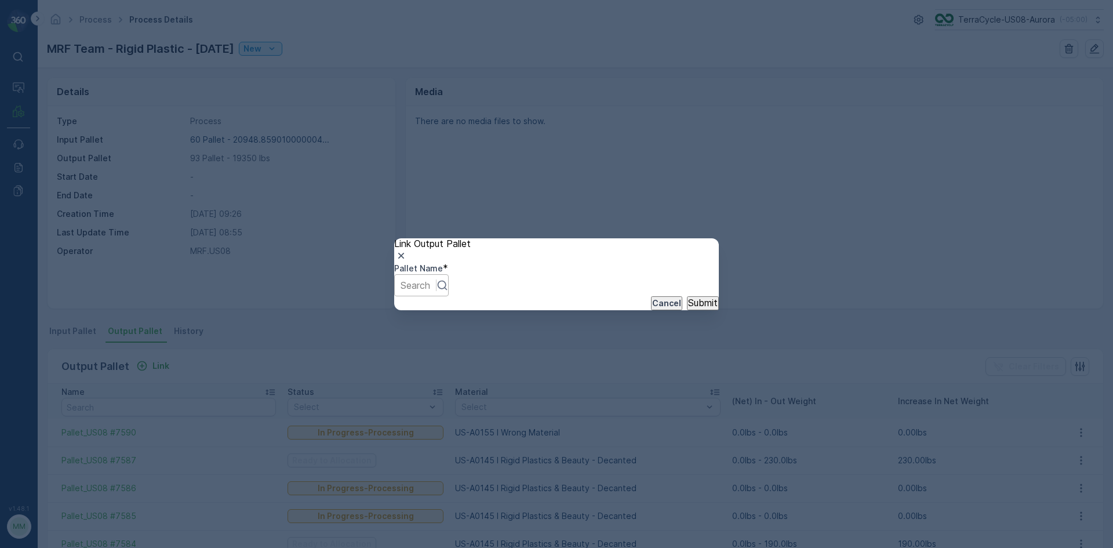
click at [430, 279] on div at bounding box center [416, 285] width 30 height 13
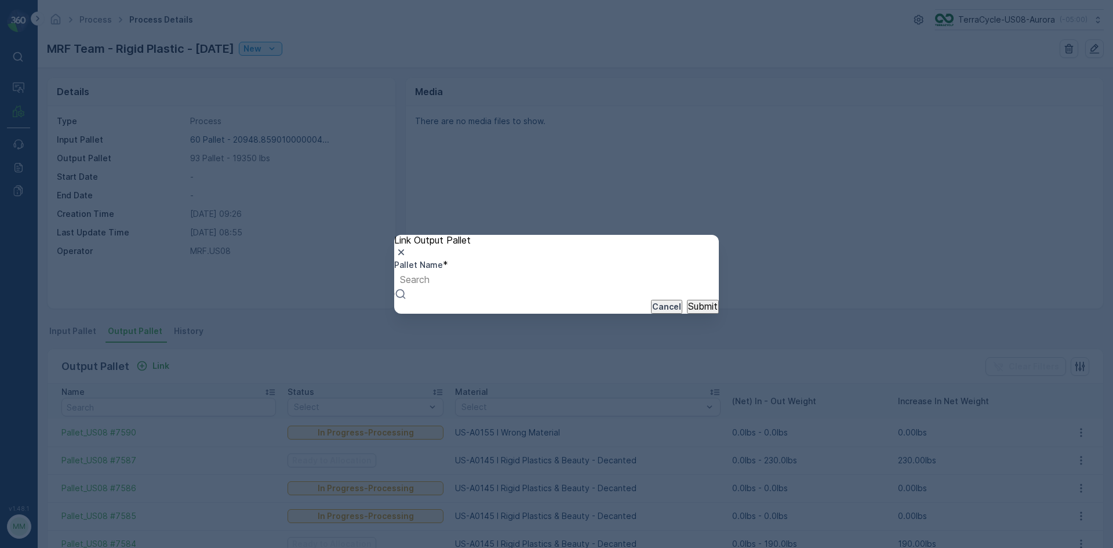
click at [986, 155] on div "Link Output Pallet Pallet Name * Use Up and Down to choose options, press Enter…" at bounding box center [556, 274] width 1113 height 548
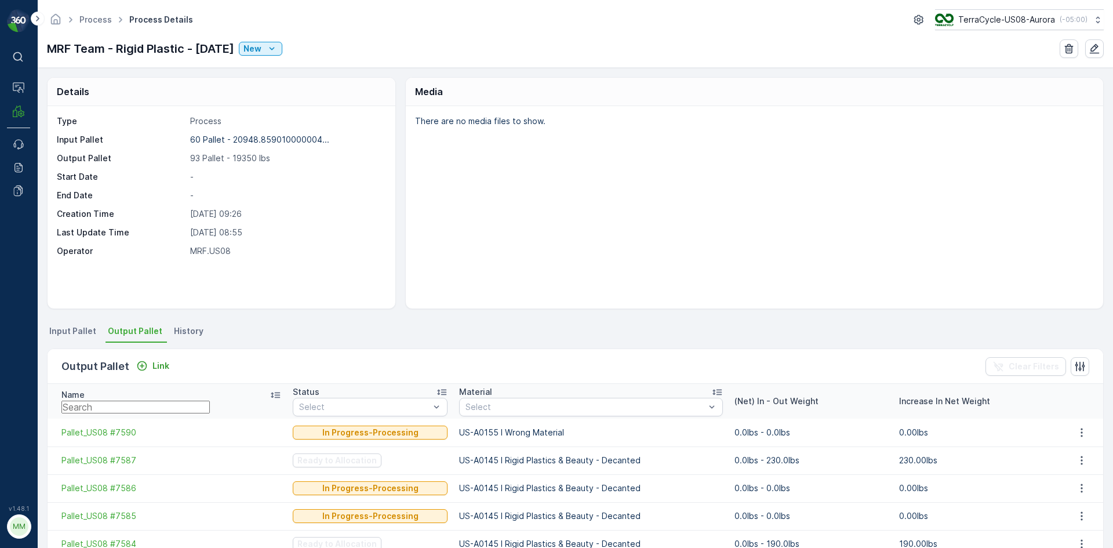
click at [210, 406] on input "text" at bounding box center [135, 407] width 148 height 13
type input "7085"
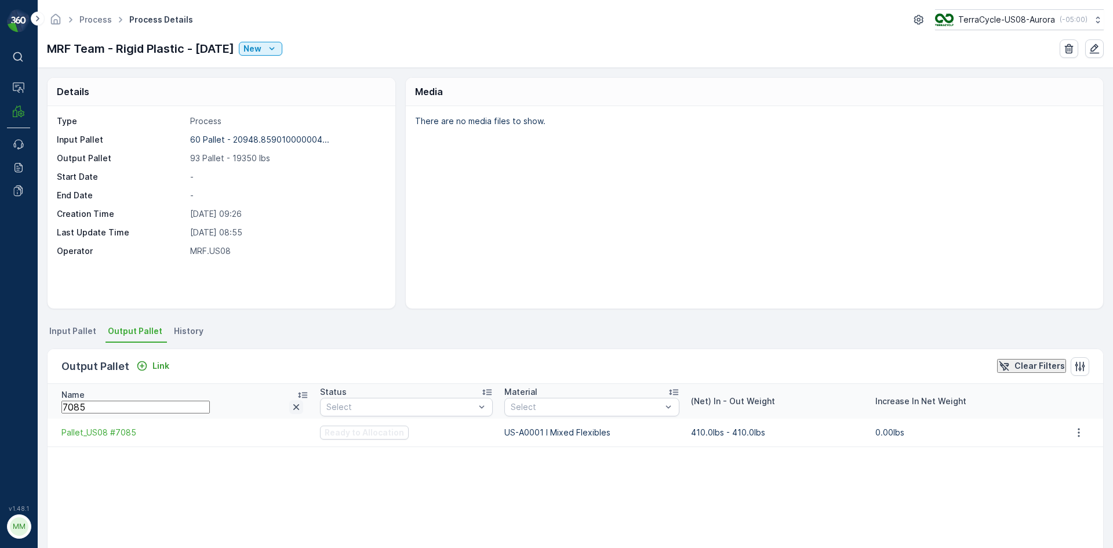
click at [291, 409] on icon "button" at bounding box center [297, 407] width 12 height 12
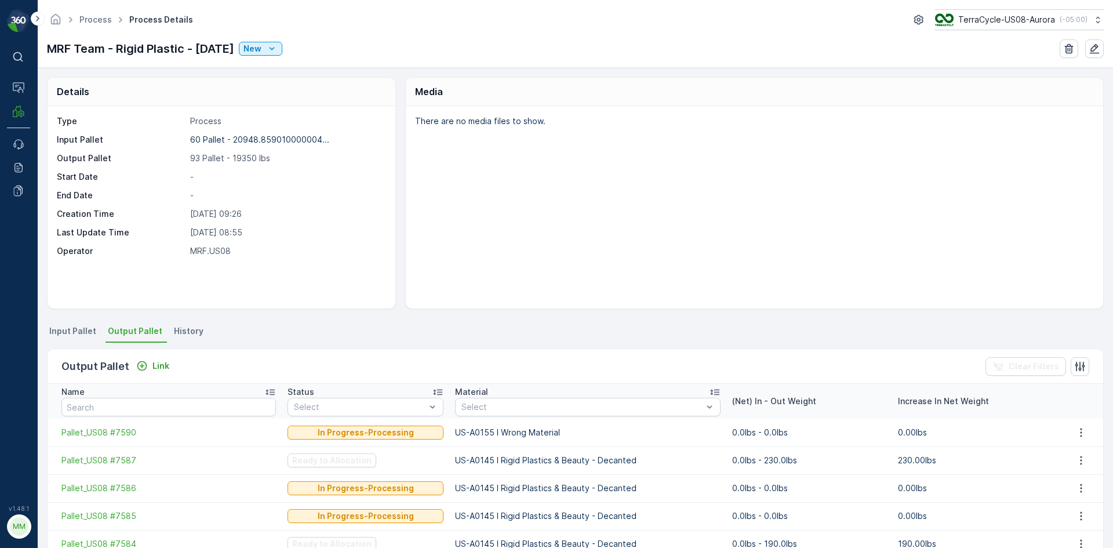
click at [79, 340] on li "Input Pallet" at bounding box center [74, 333] width 54 height 20
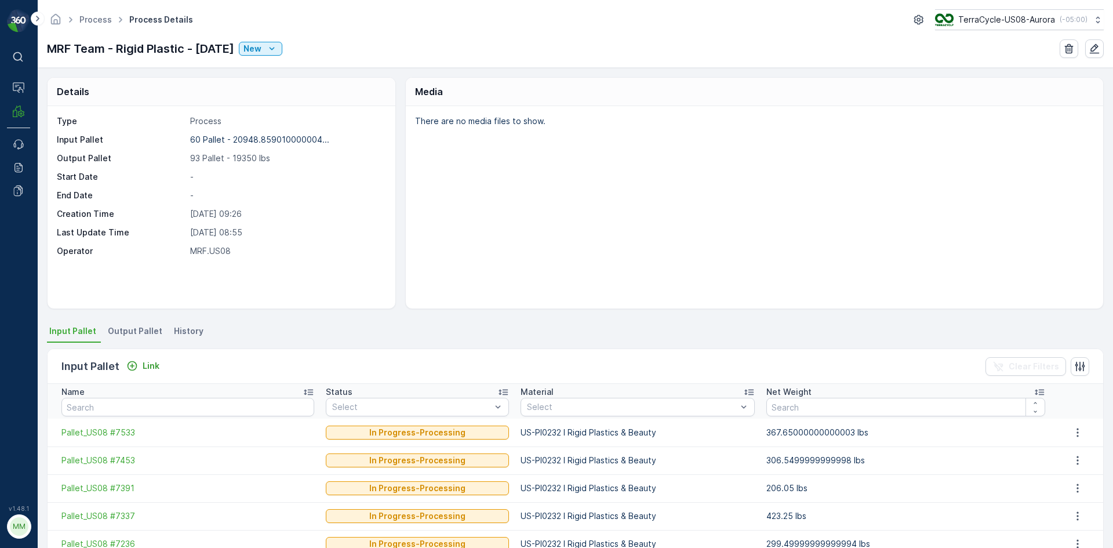
click at [143, 358] on div "Input Pallet Link" at bounding box center [112, 366] width 103 height 16
click at [179, 362] on div "Input Pallet Link Clear Filters" at bounding box center [576, 366] width 1056 height 35
click at [139, 368] on div "Link" at bounding box center [142, 366] width 33 height 12
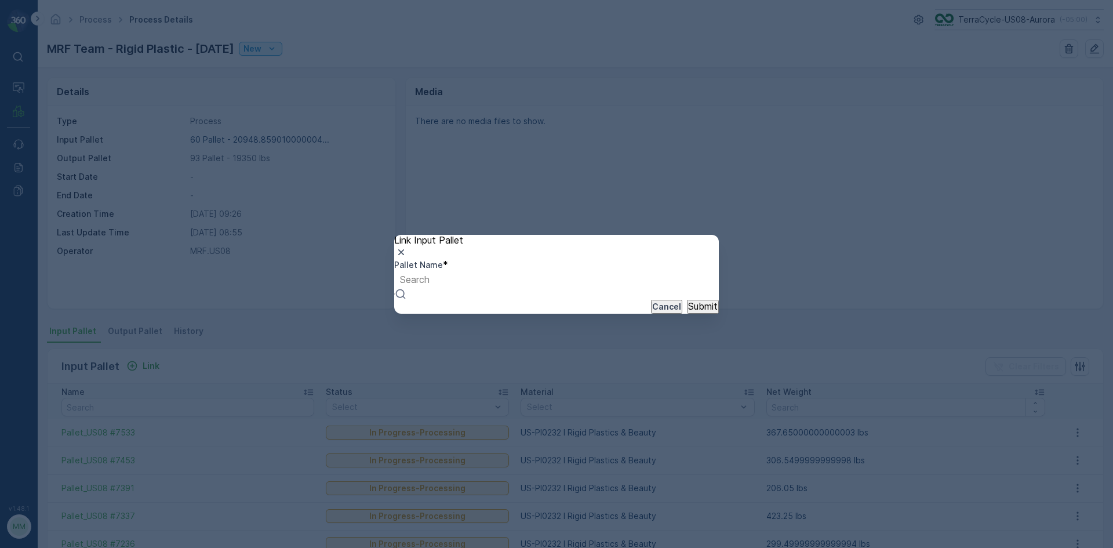
click at [430, 282] on div at bounding box center [415, 279] width 30 height 13
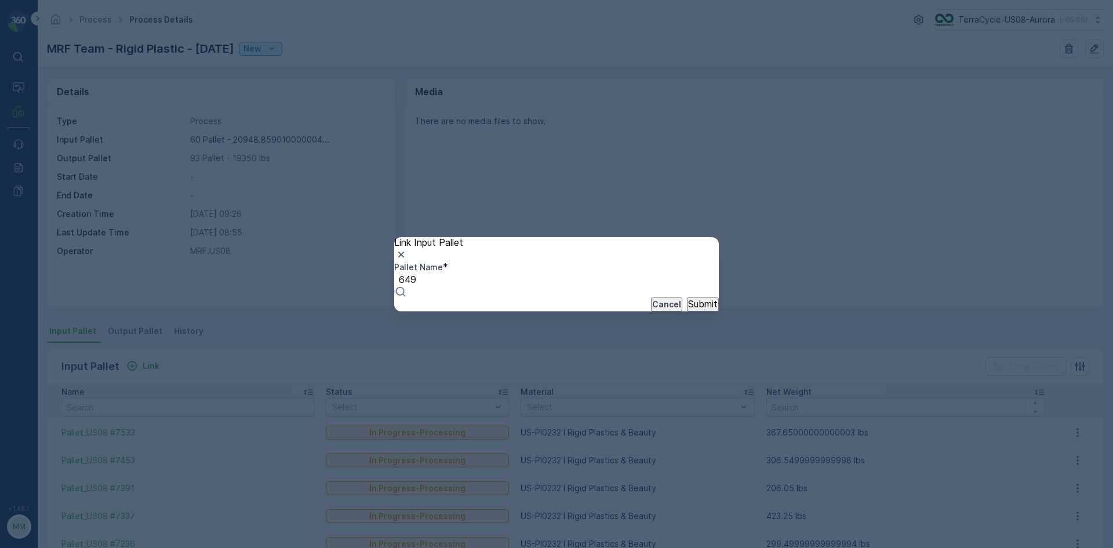
type input "6493"
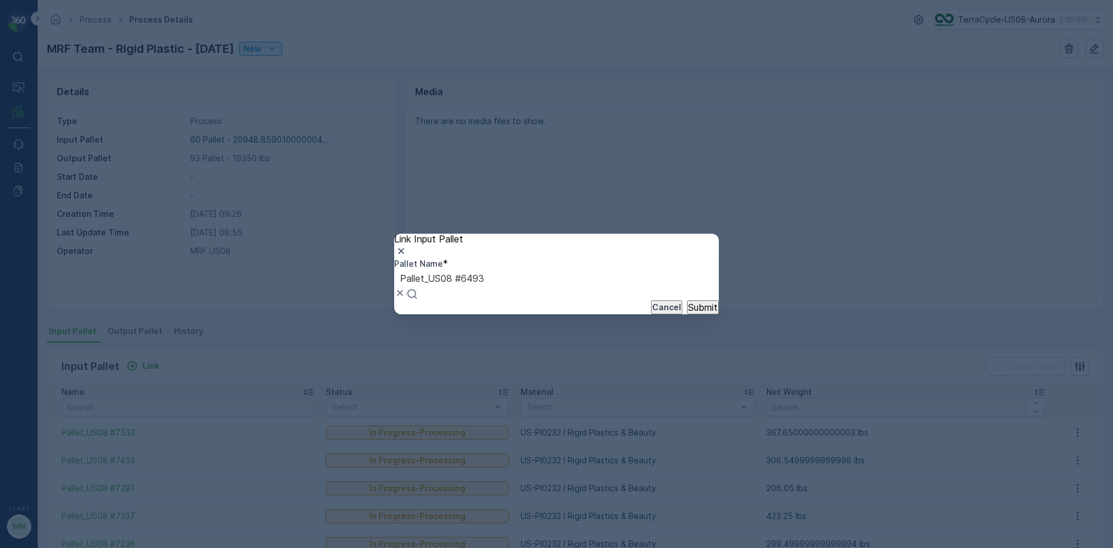
click at [687, 300] on button "Submit" at bounding box center [703, 307] width 32 height 14
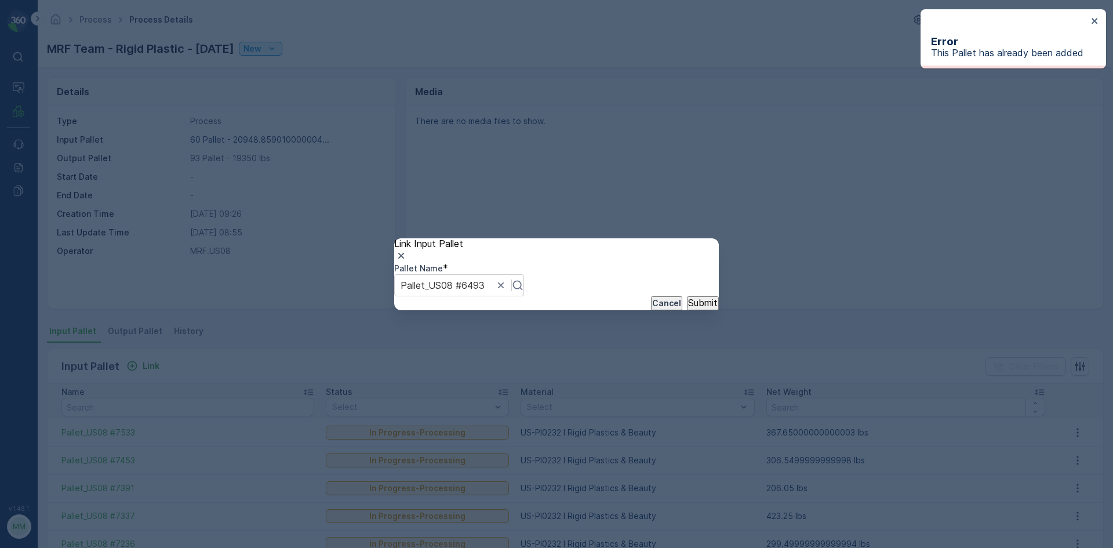
click at [331, 317] on div "Link Input Pallet Pallet Name * Pallet_US08 #6493 Cancel Submit" at bounding box center [556, 274] width 1113 height 548
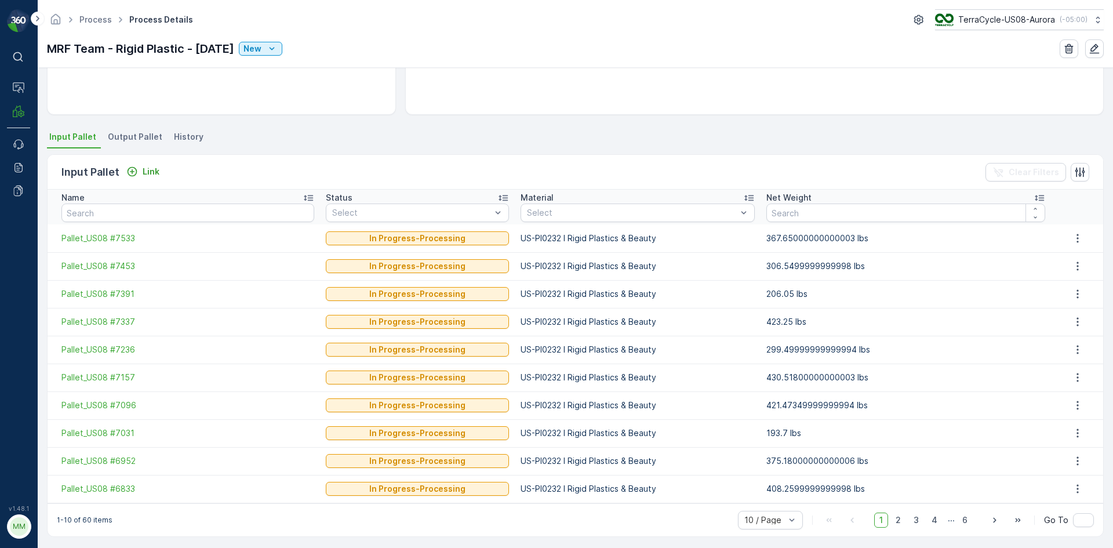
scroll to position [198, 0]
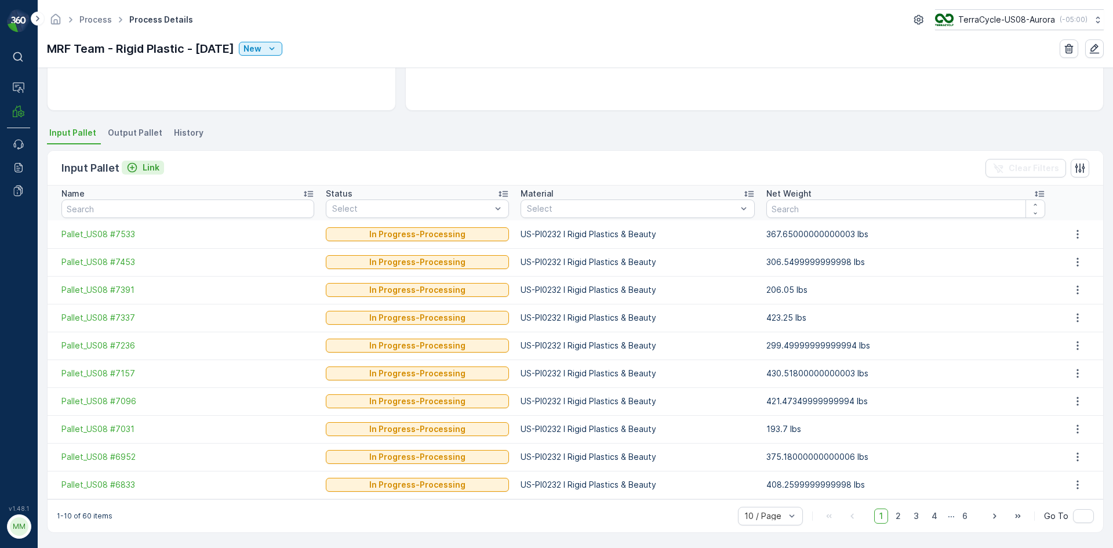
click at [143, 169] on p "Link" at bounding box center [151, 168] width 17 height 12
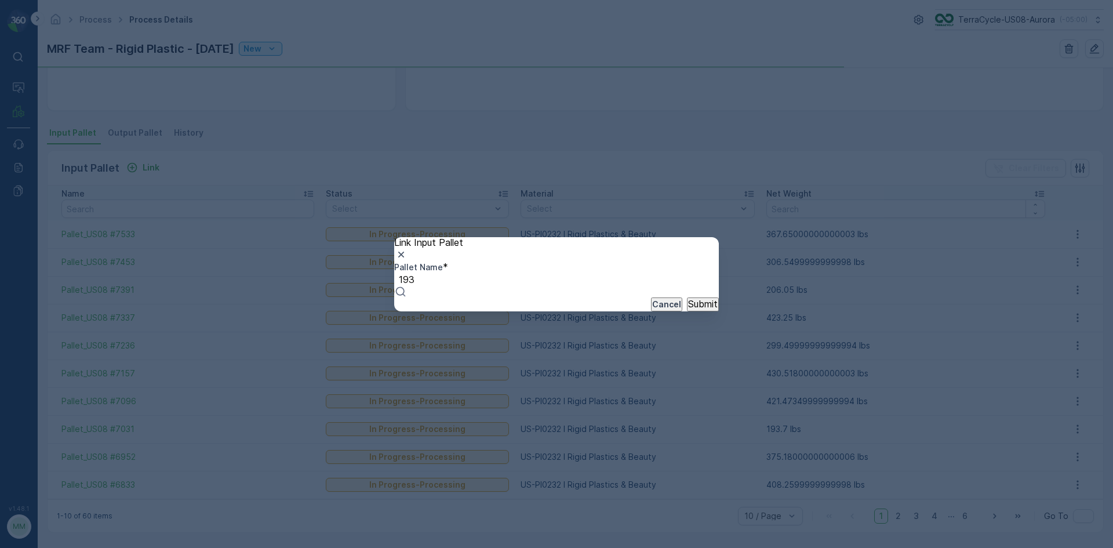
type input "1937"
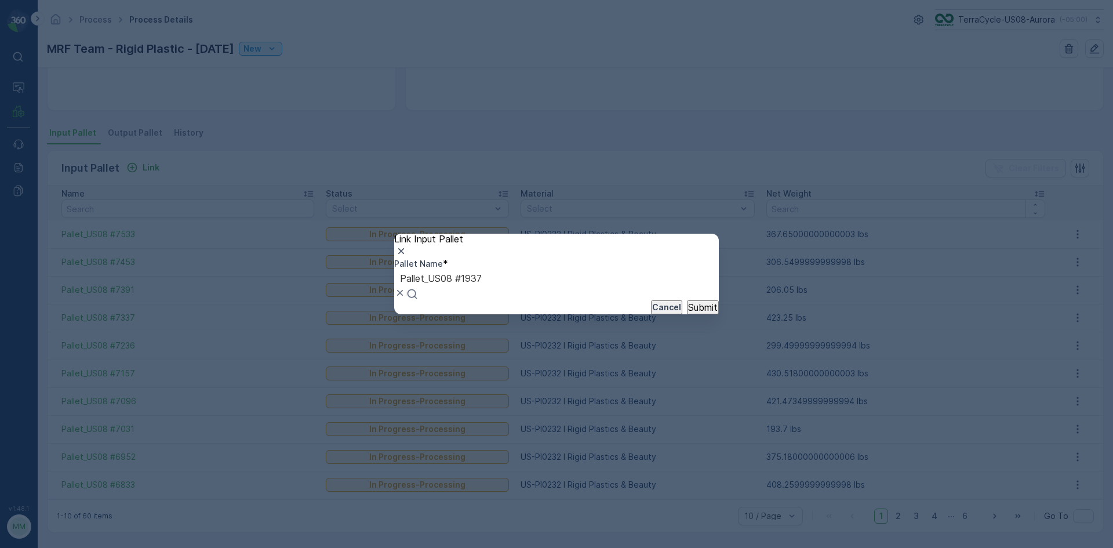
click at [687, 300] on button "Submit" at bounding box center [703, 307] width 32 height 14
click at [482, 281] on div at bounding box center [441, 278] width 82 height 13
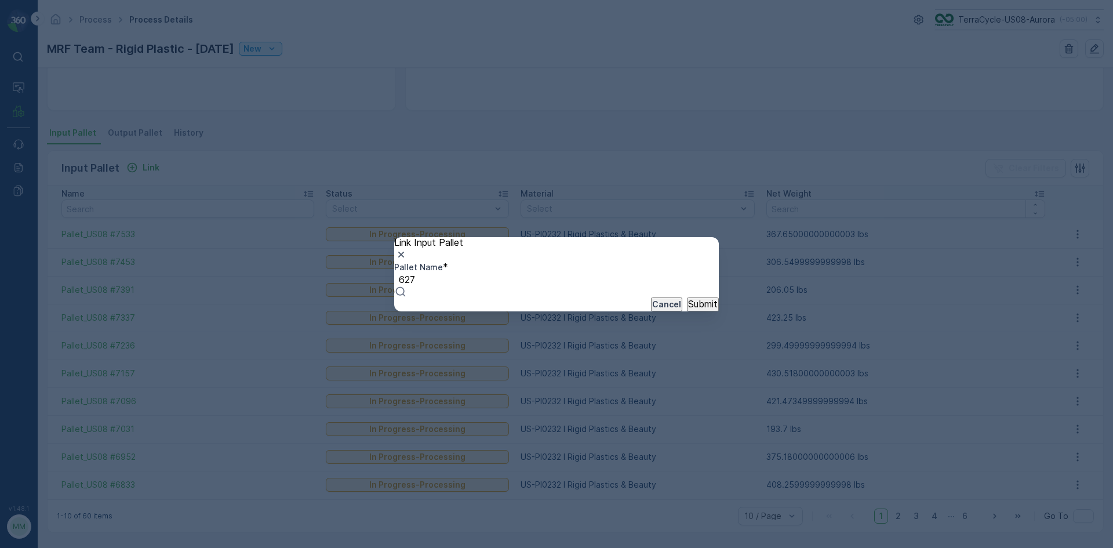
type input "6278"
click at [687, 298] on button "Submit" at bounding box center [703, 305] width 32 height 14
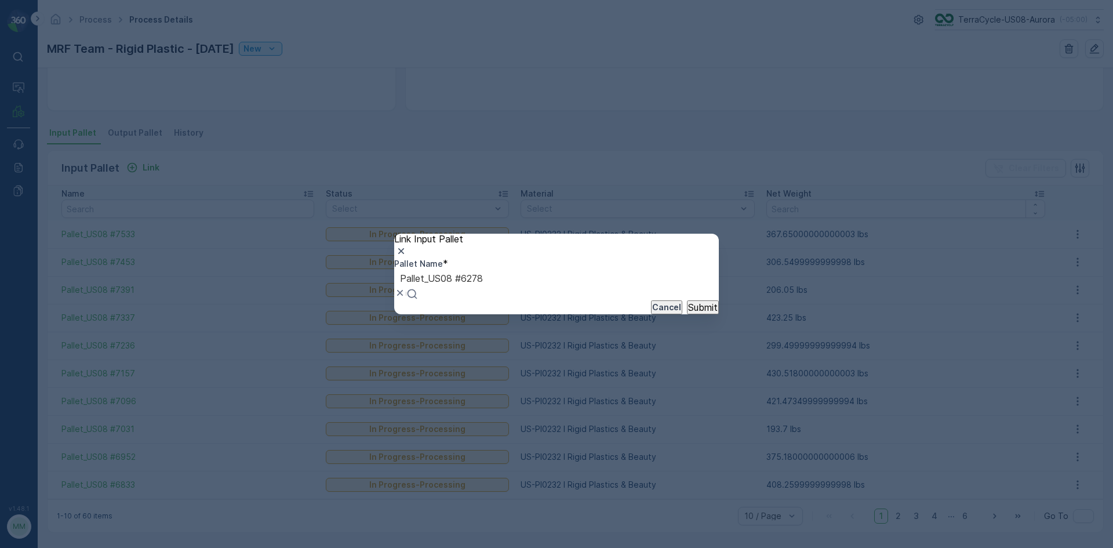
click at [687, 300] on button "Submit" at bounding box center [703, 307] width 32 height 14
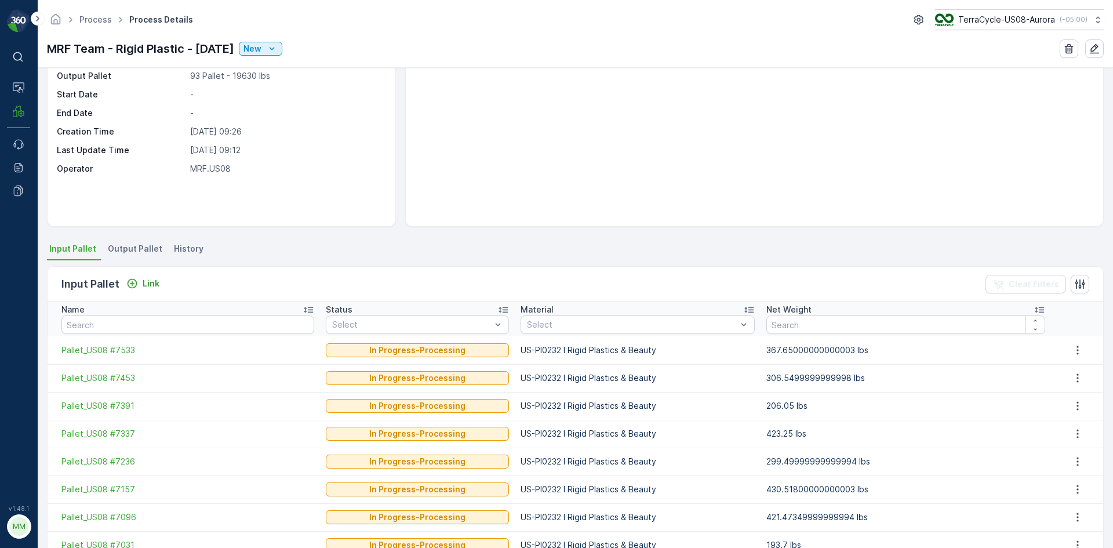
scroll to position [0, 0]
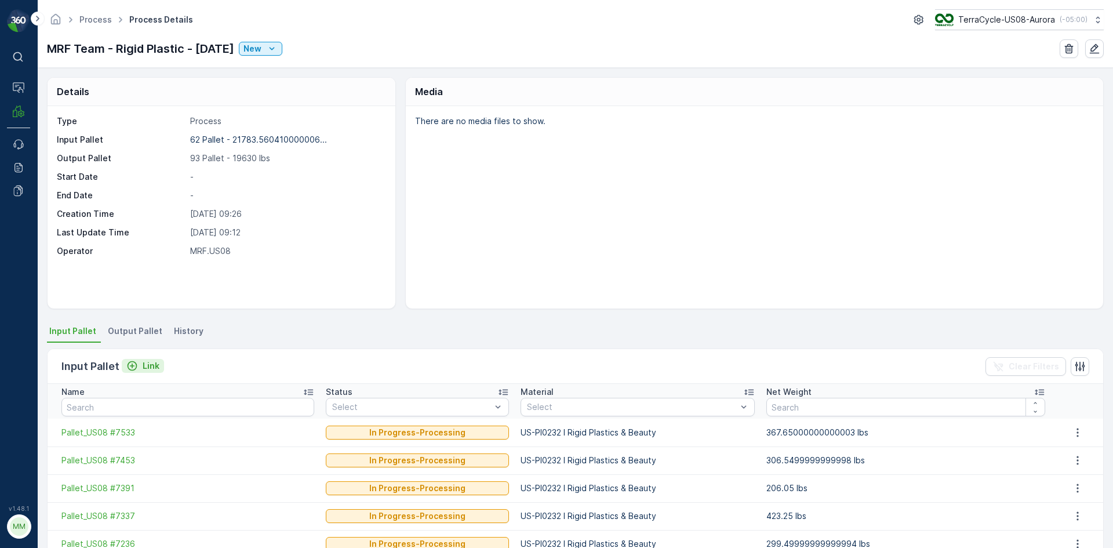
click at [148, 365] on p "Link" at bounding box center [151, 366] width 17 height 12
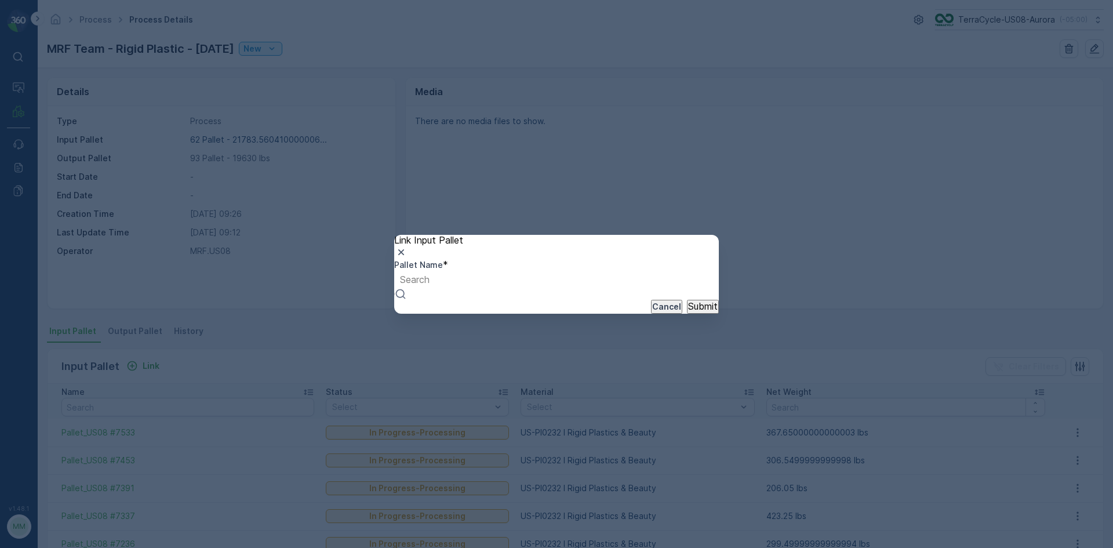
click at [430, 282] on div at bounding box center [415, 279] width 30 height 13
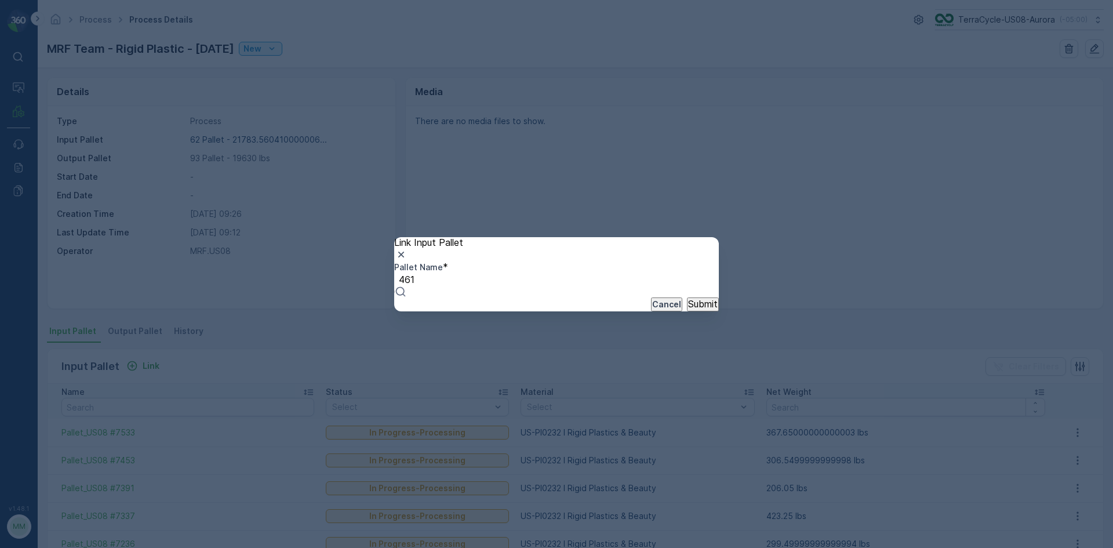
type input "4616"
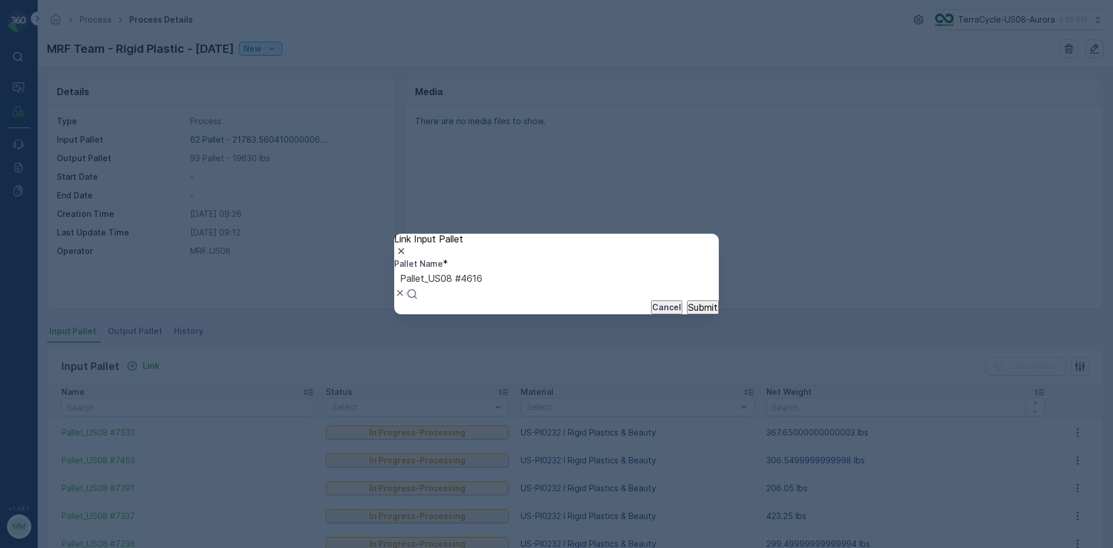
click at [687, 300] on button "Submit" at bounding box center [703, 307] width 32 height 14
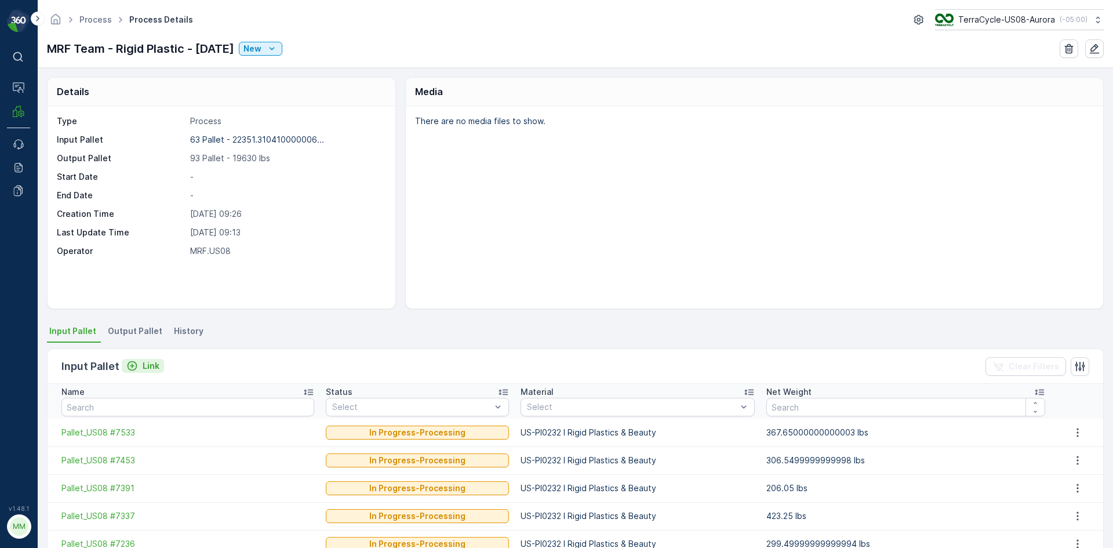
click at [144, 367] on p "Link" at bounding box center [151, 366] width 17 height 12
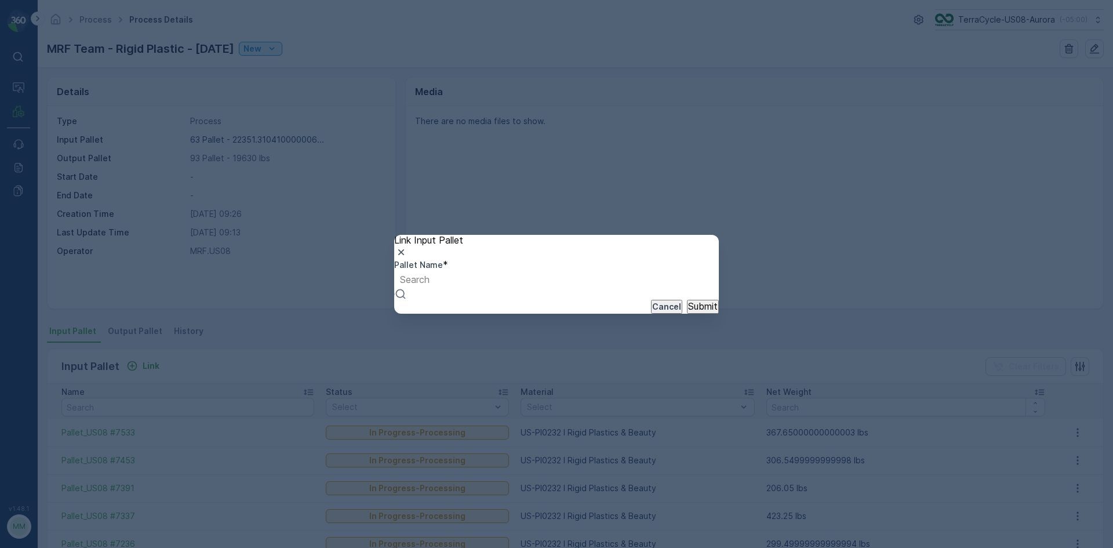
click at [430, 284] on div at bounding box center [415, 279] width 30 height 13
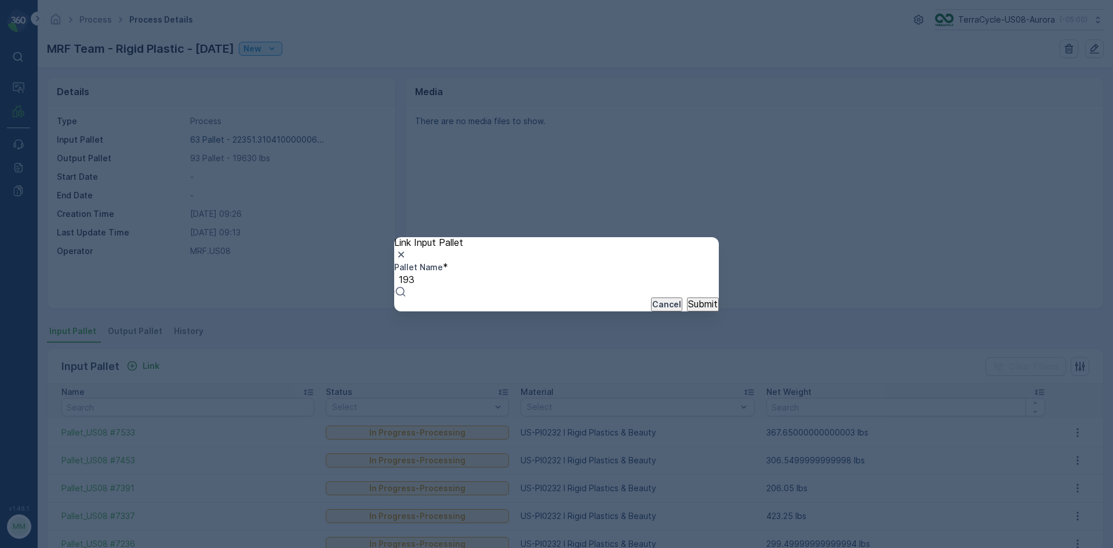
type input "1937"
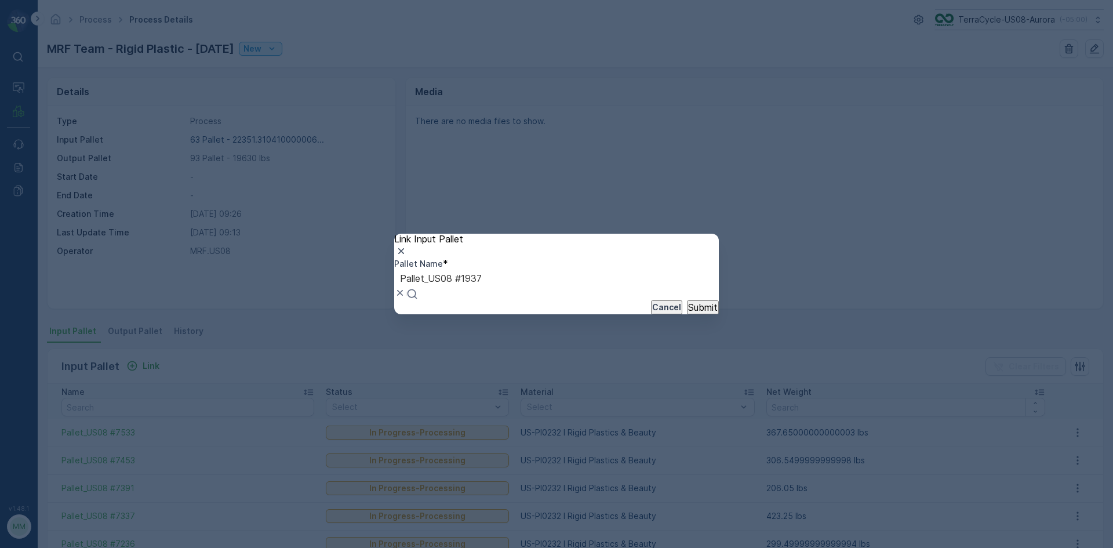
click at [688, 313] on p "Submit" at bounding box center [703, 307] width 30 height 10
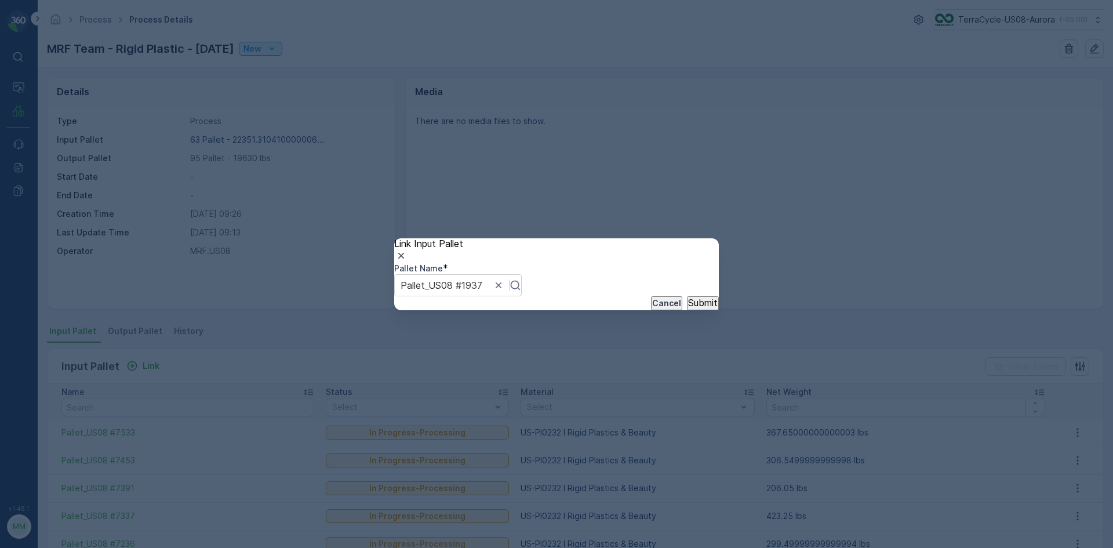
click at [681, 310] on div "Cancel Submit" at bounding box center [556, 303] width 325 height 14
click at [686, 309] on div "Cancel Submit" at bounding box center [556, 303] width 325 height 14
click at [688, 308] on p "Submit" at bounding box center [703, 302] width 30 height 10
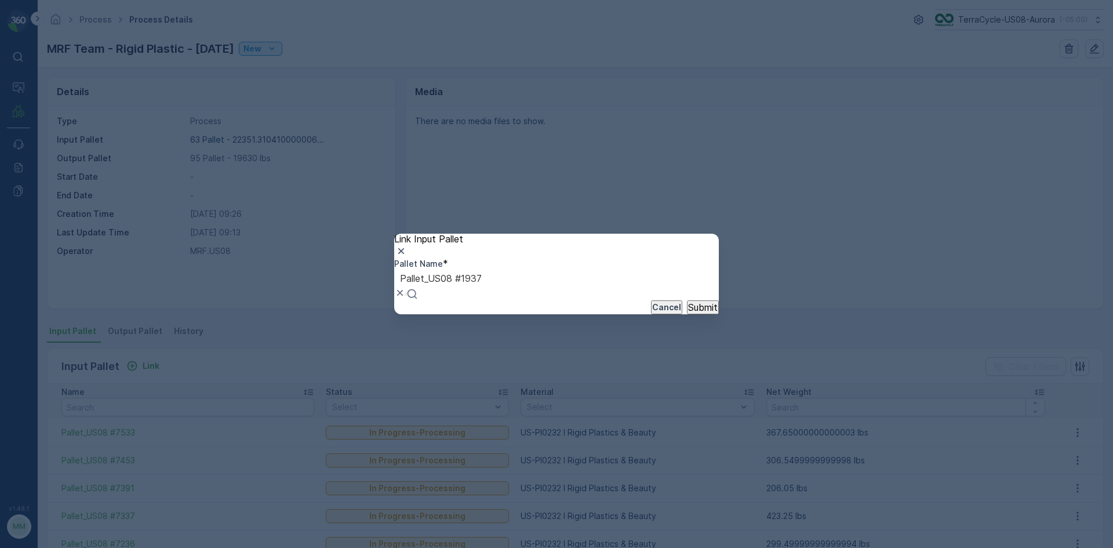
click at [488, 287] on div "Pallet_US08 #1937" at bounding box center [440, 285] width 93 height 31
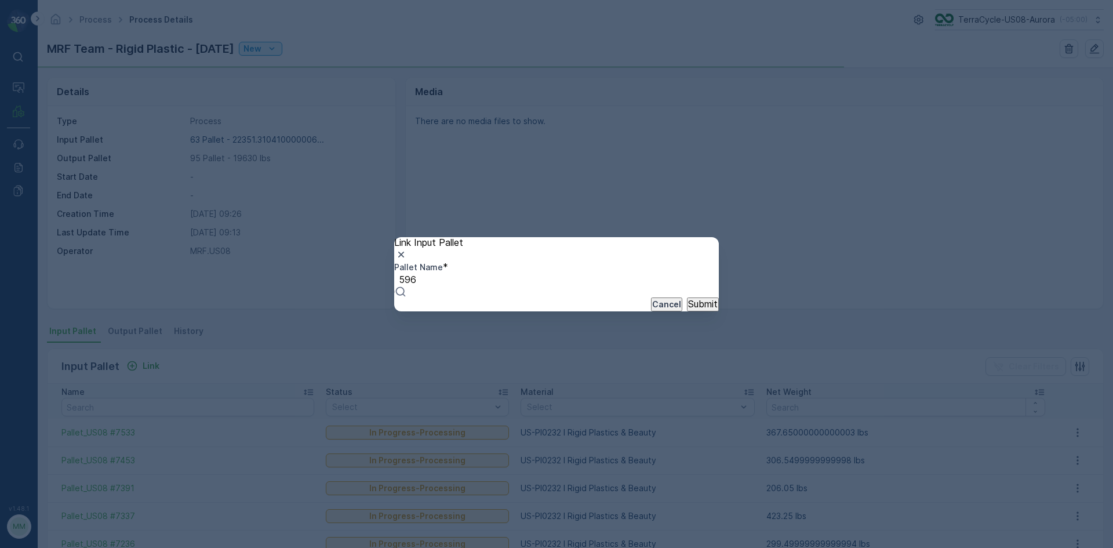
type input "5961"
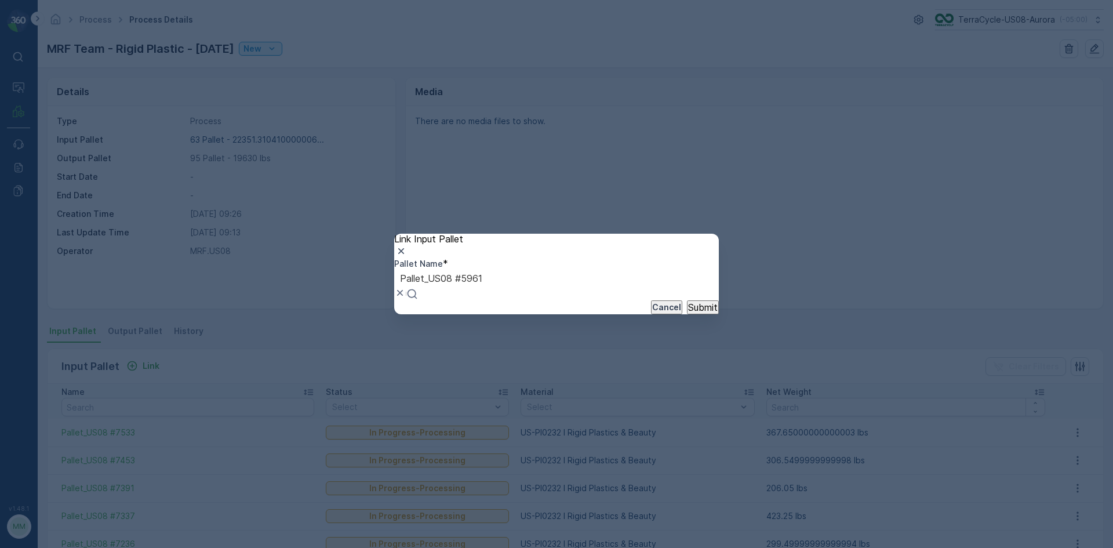
click at [687, 300] on button "Submit" at bounding box center [703, 307] width 32 height 14
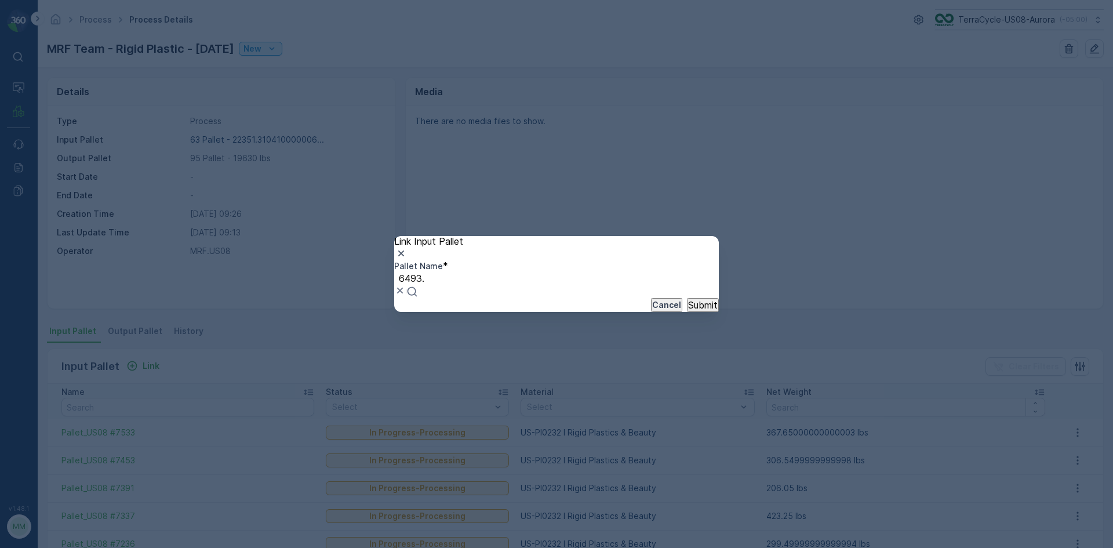
type input "6493"
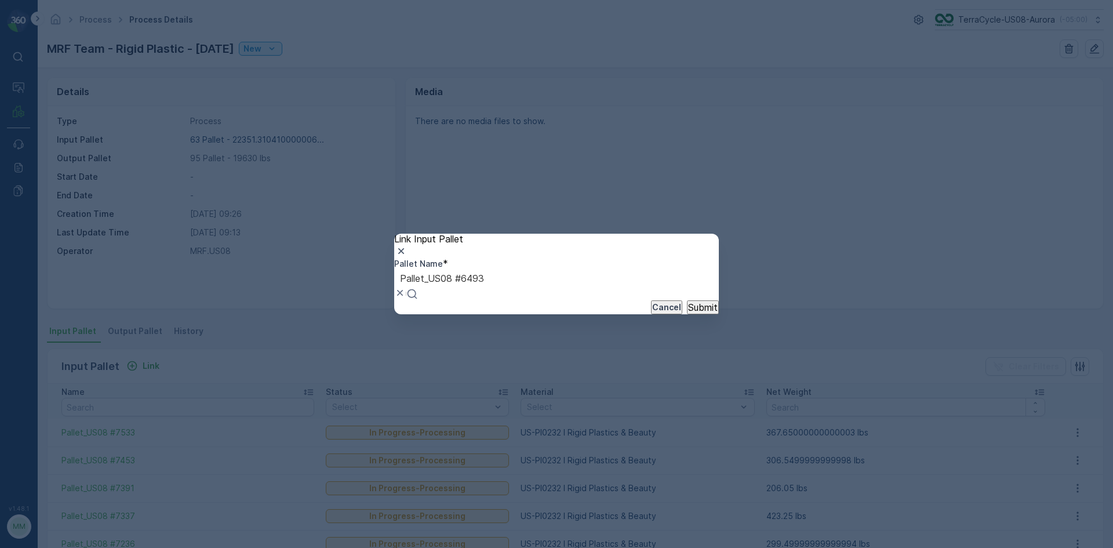
click at [687, 300] on button "Submit" at bounding box center [703, 307] width 32 height 14
click at [302, 360] on div "Link Input Pallet Pallet Name * option Pallet_US08 #6493, selected. Select is f…" at bounding box center [556, 274] width 1113 height 548
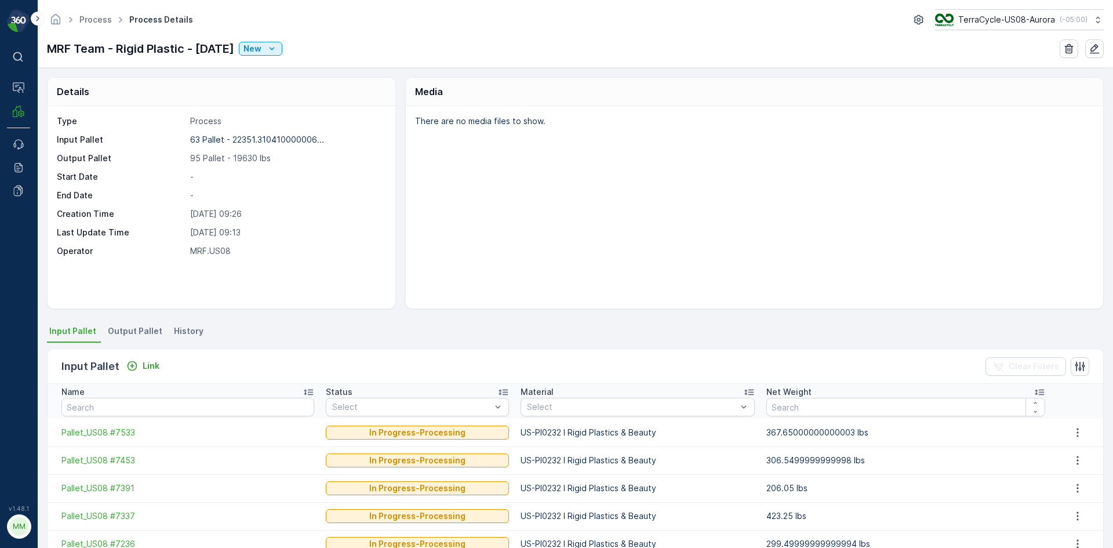
click at [143, 335] on span "Output Pallet" at bounding box center [135, 331] width 55 height 12
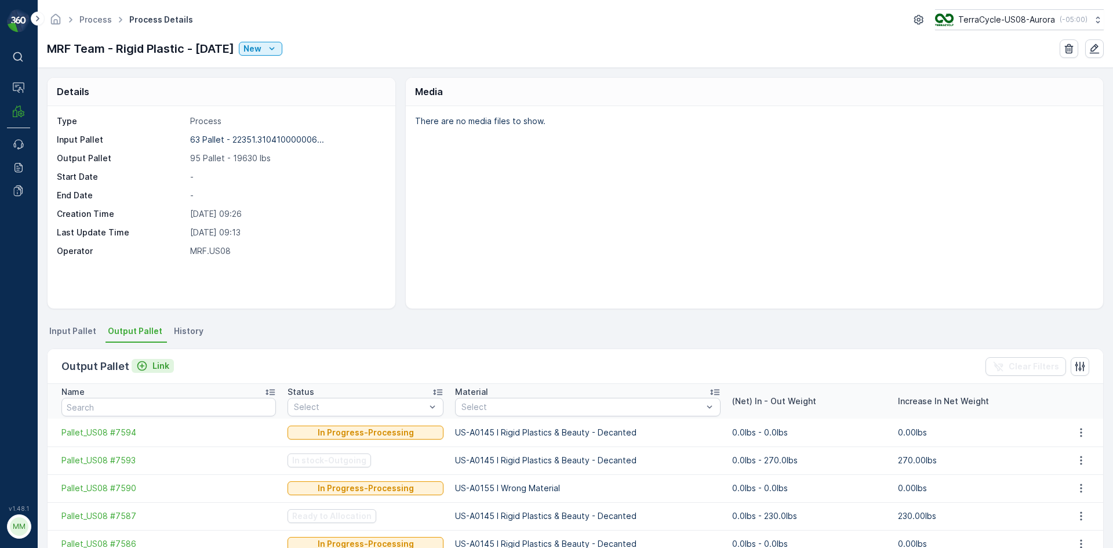
click at [161, 366] on p "Link" at bounding box center [161, 366] width 17 height 12
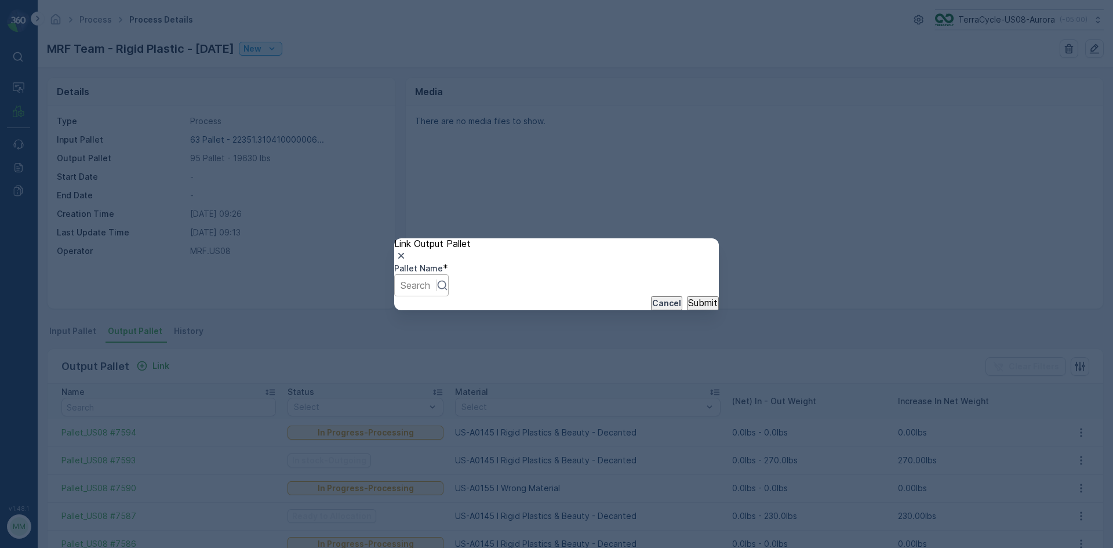
click at [430, 279] on div at bounding box center [416, 285] width 30 height 13
type input "7595"
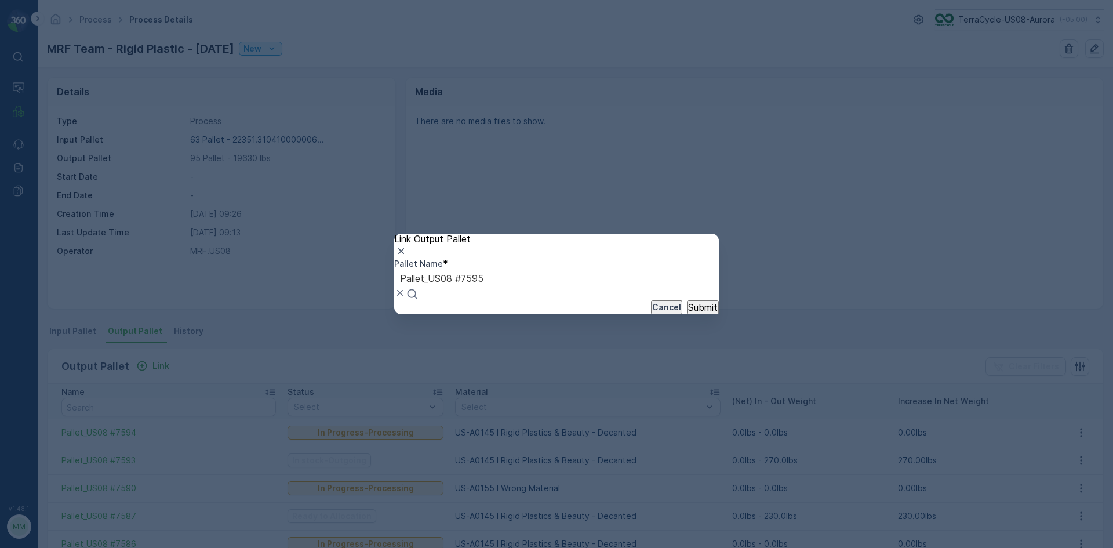
click at [687, 300] on button "Submit" at bounding box center [703, 307] width 32 height 14
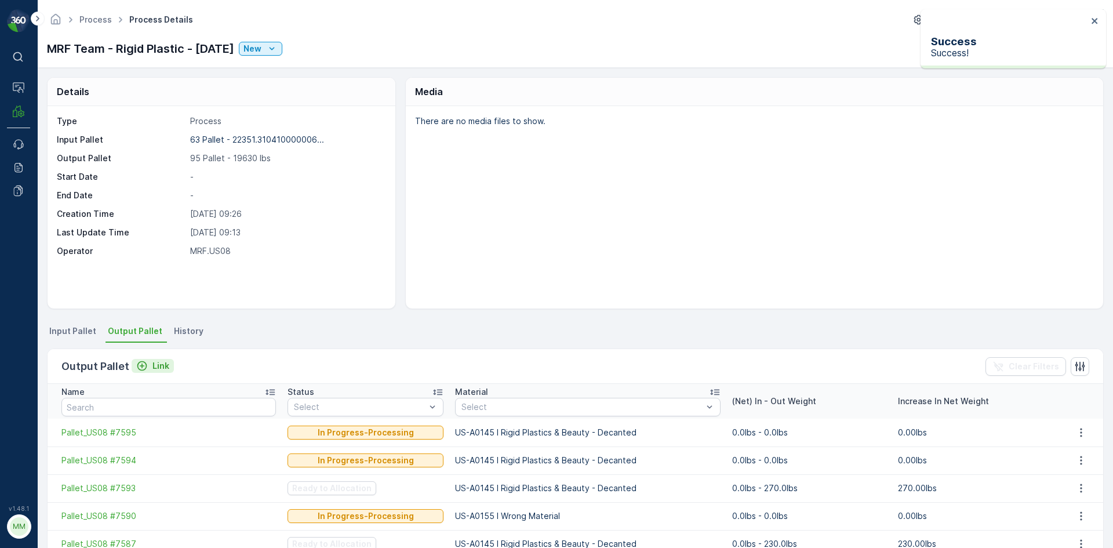
click at [158, 368] on p "Link" at bounding box center [161, 366] width 17 height 12
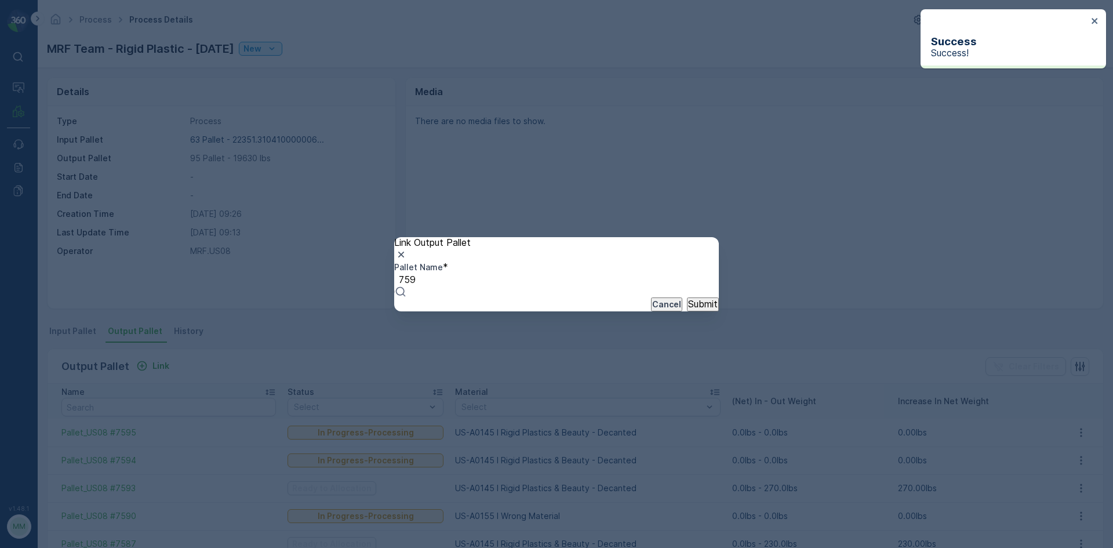
type input "7596"
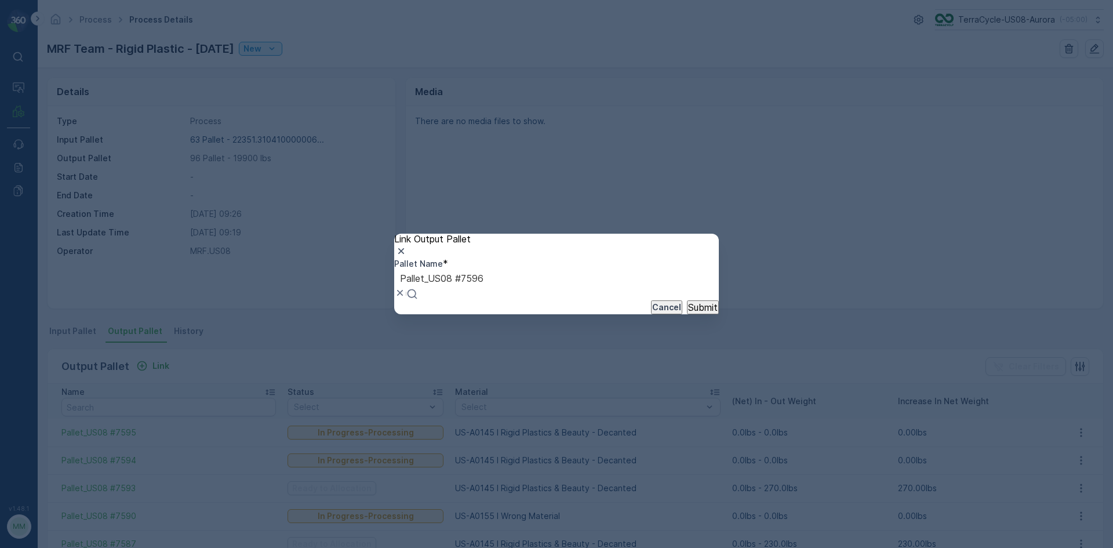
click at [687, 300] on button "Submit" at bounding box center [703, 307] width 32 height 14
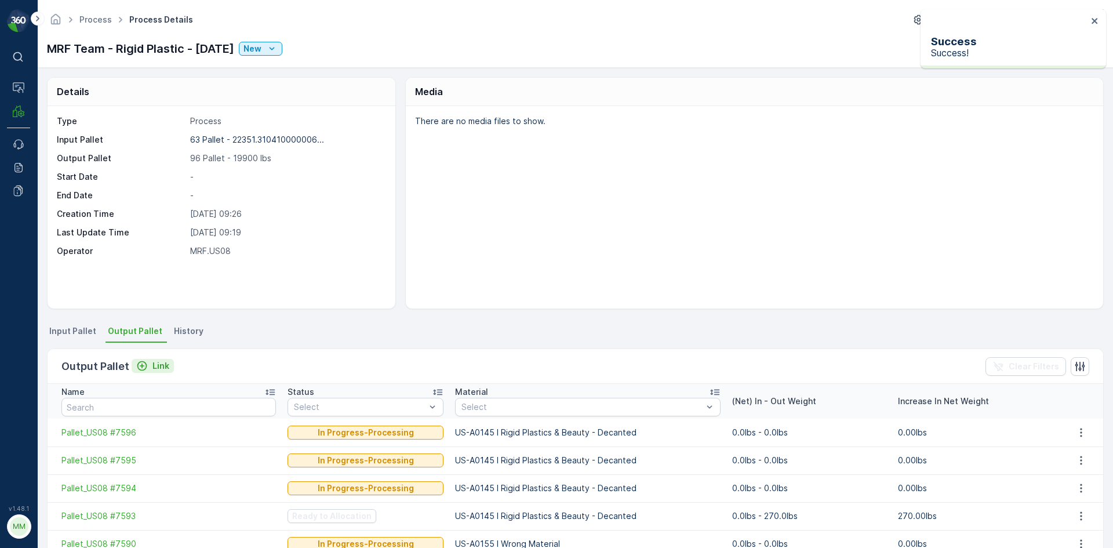
click at [155, 367] on p "Link" at bounding box center [161, 366] width 17 height 12
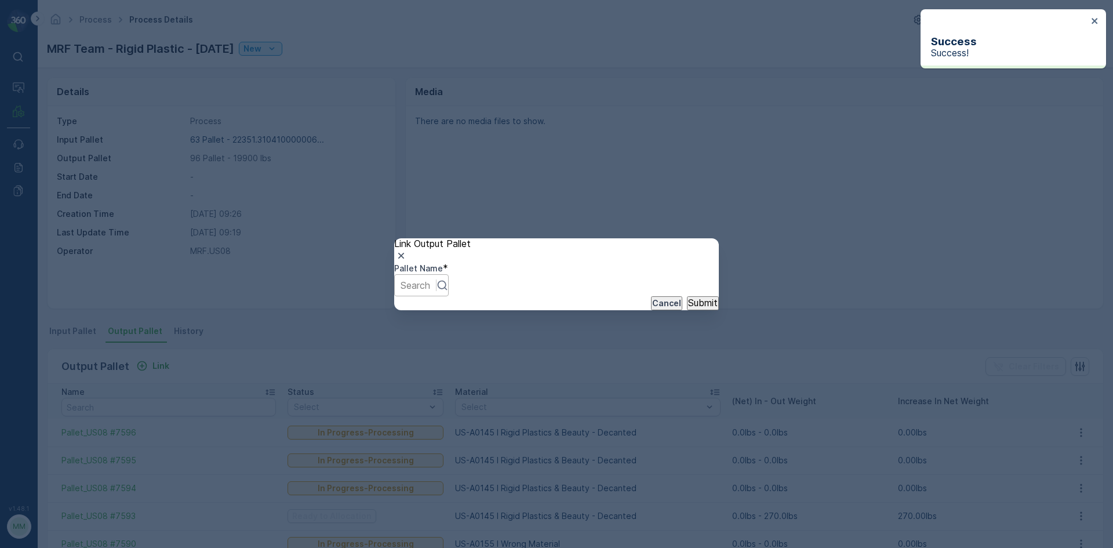
click at [430, 279] on div at bounding box center [416, 285] width 30 height 13
type input "7597"
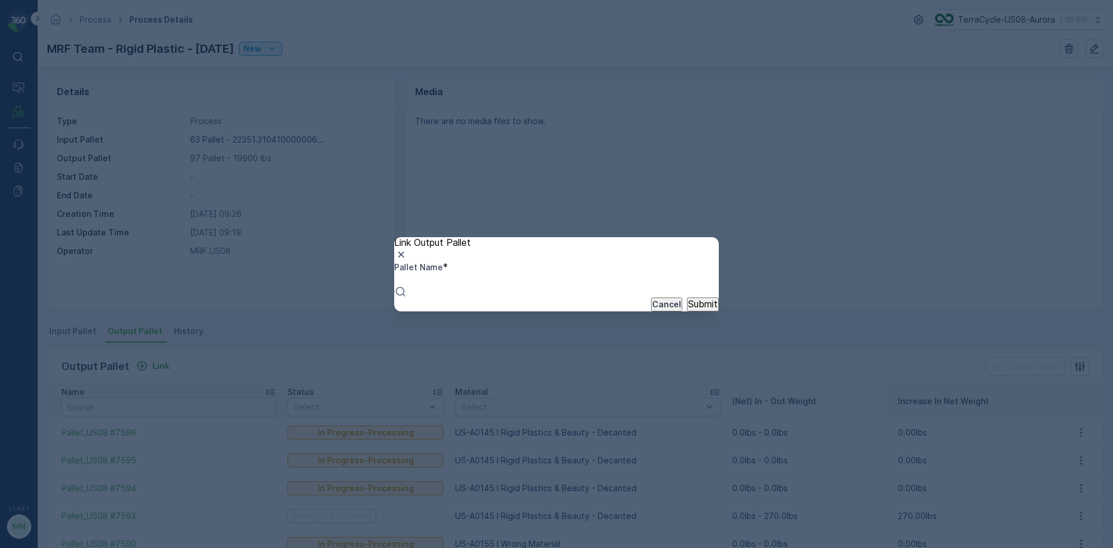
click at [687, 297] on button "Submit" at bounding box center [703, 304] width 32 height 14
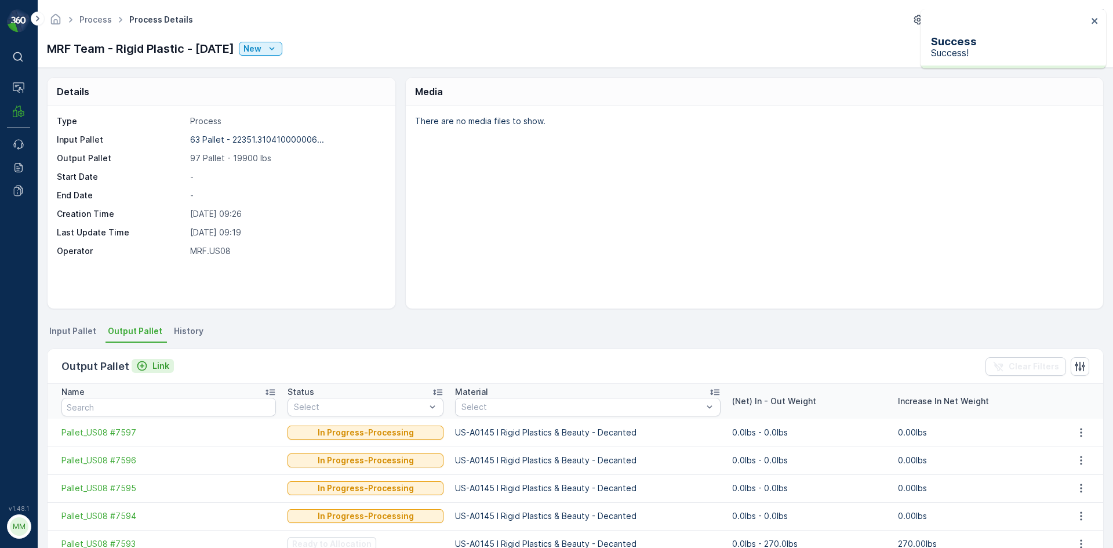
click at [154, 368] on p "Link" at bounding box center [161, 366] width 17 height 12
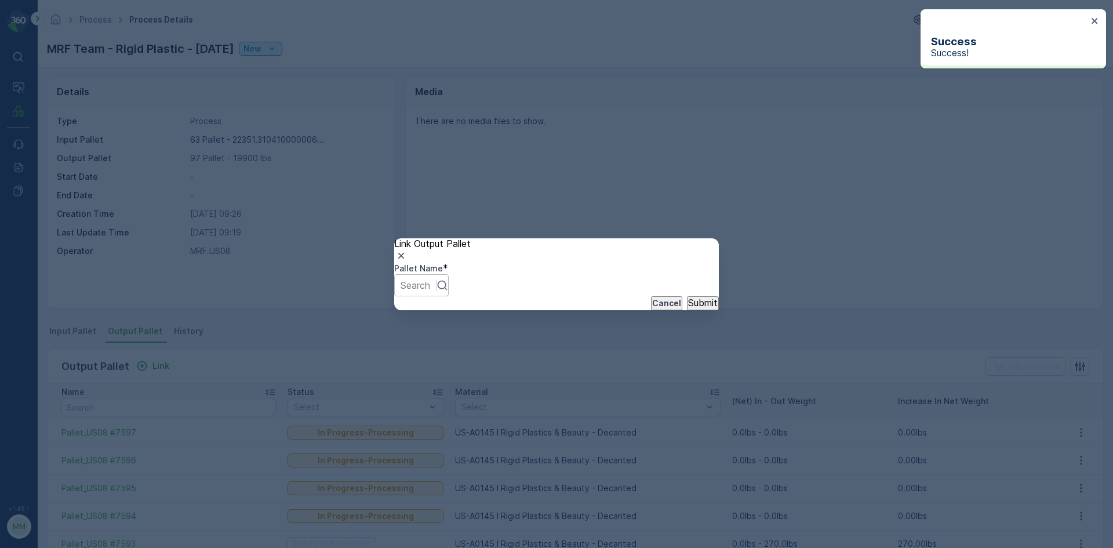
click at [430, 281] on div at bounding box center [416, 285] width 30 height 13
type input "7598"
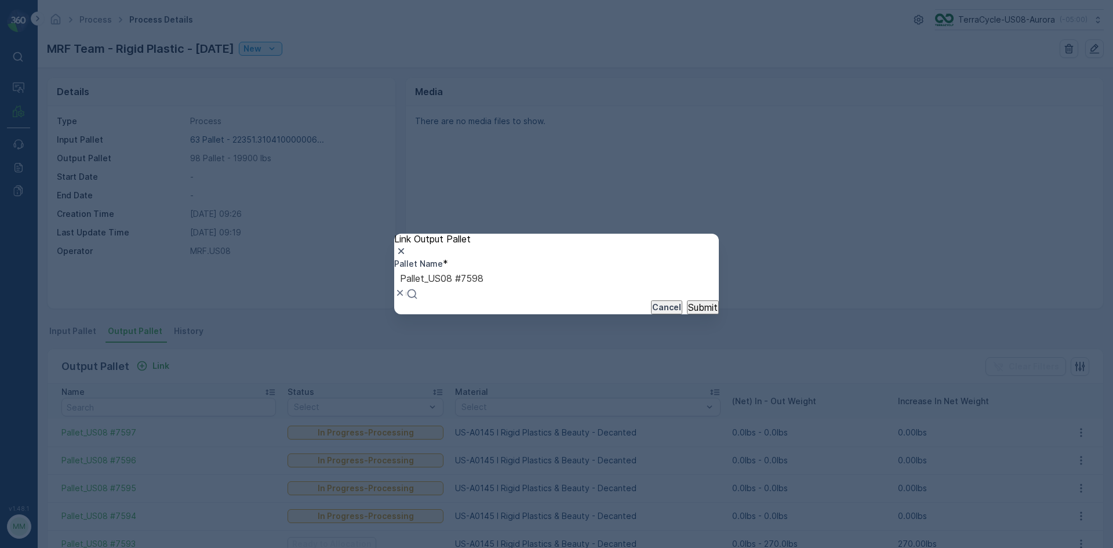
click at [687, 300] on button "Submit" at bounding box center [703, 307] width 32 height 14
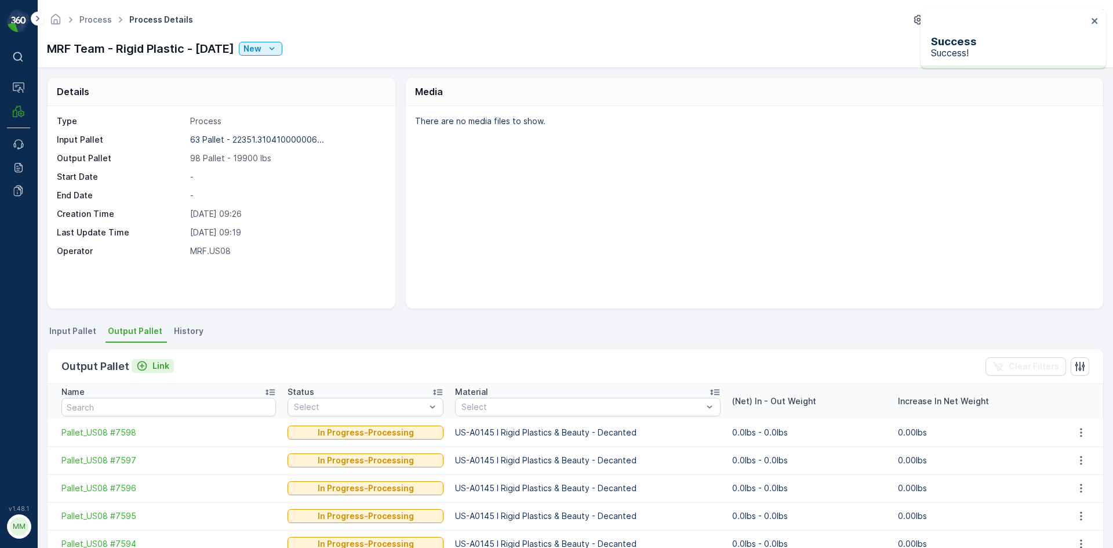
click at [154, 366] on p "Link" at bounding box center [161, 366] width 17 height 12
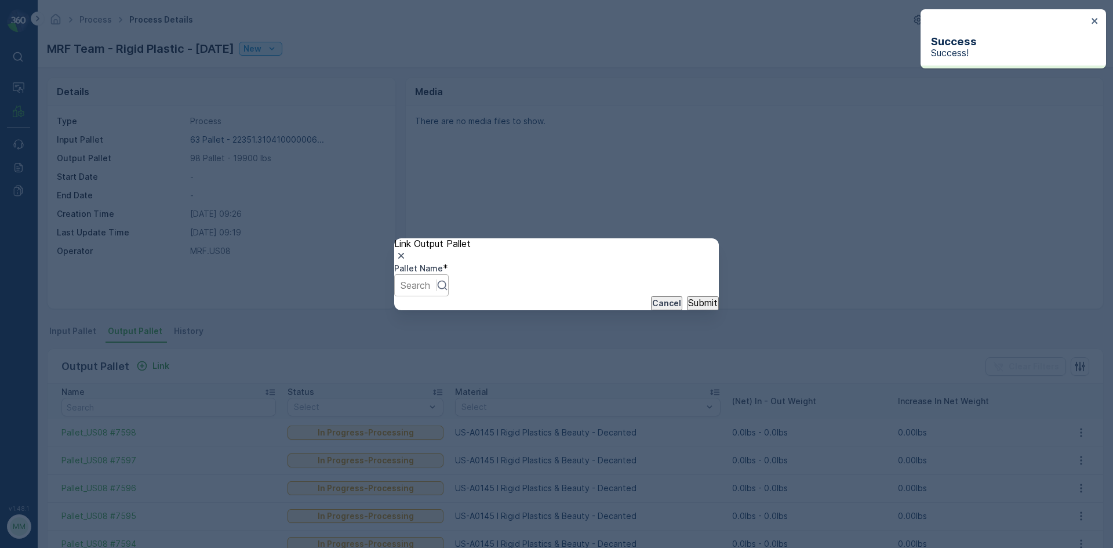
click at [430, 284] on div at bounding box center [416, 285] width 30 height 13
type input "7599"
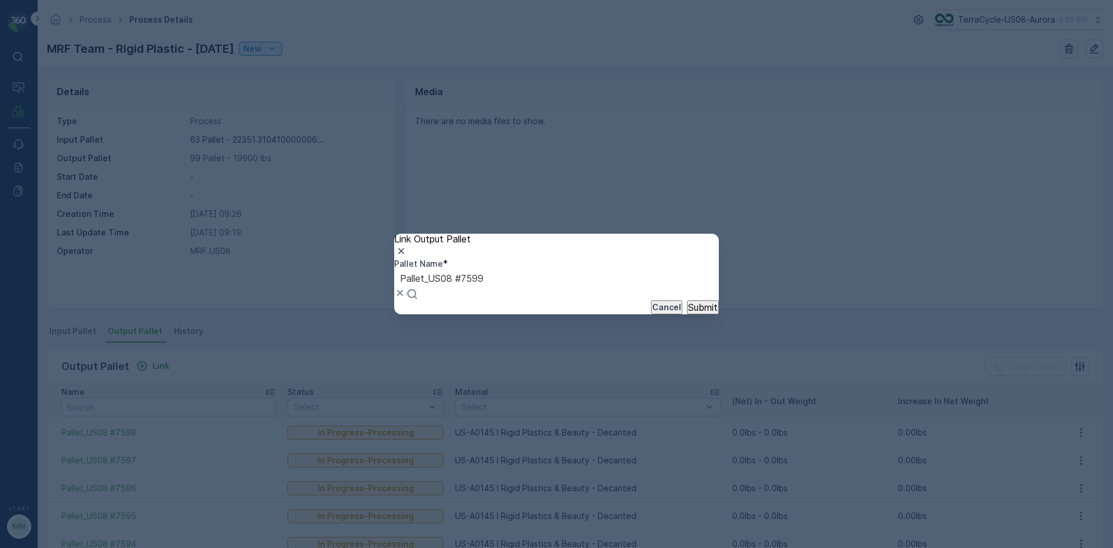
click at [687, 300] on button "Submit" at bounding box center [703, 307] width 32 height 14
